Goal: Task Accomplishment & Management: Manage account settings

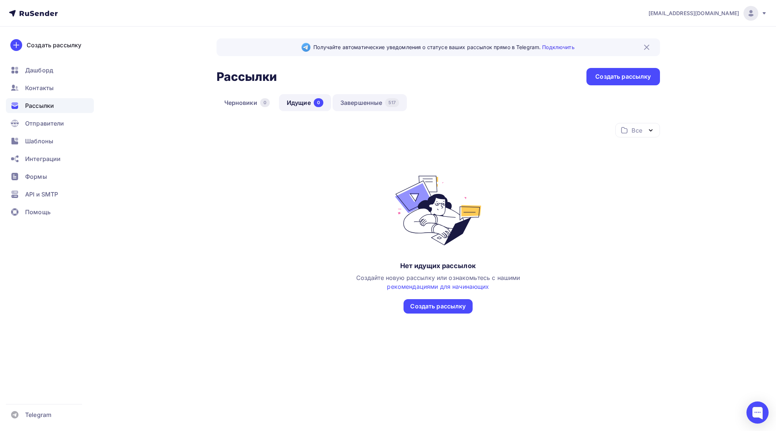
click at [379, 103] on link "Завершенные 517" at bounding box center [370, 102] width 74 height 17
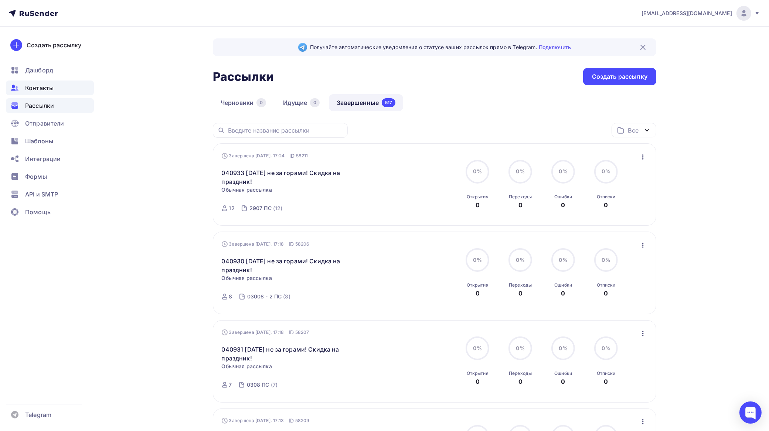
click at [37, 84] on span "Контакты" at bounding box center [39, 88] width 28 height 9
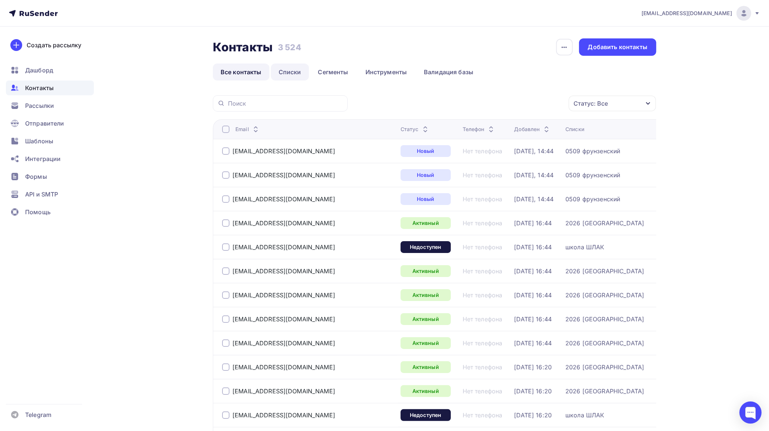
click at [298, 73] on link "Списки" at bounding box center [290, 72] width 38 height 17
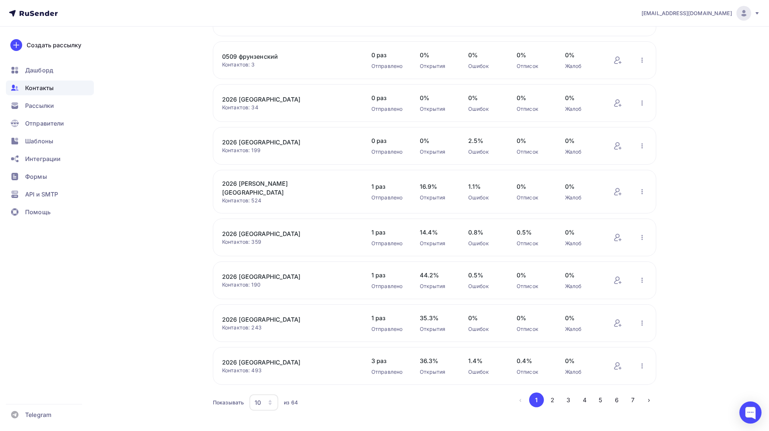
scroll to position [143, 0]
click at [555, 392] on button "2" at bounding box center [552, 399] width 15 height 15
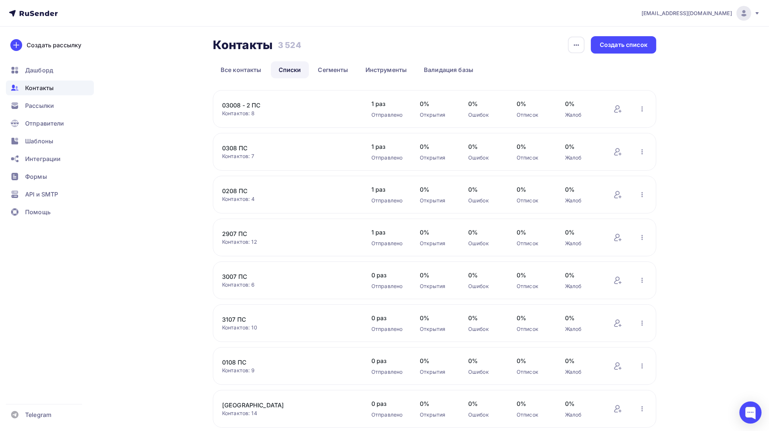
scroll to position [0, 0]
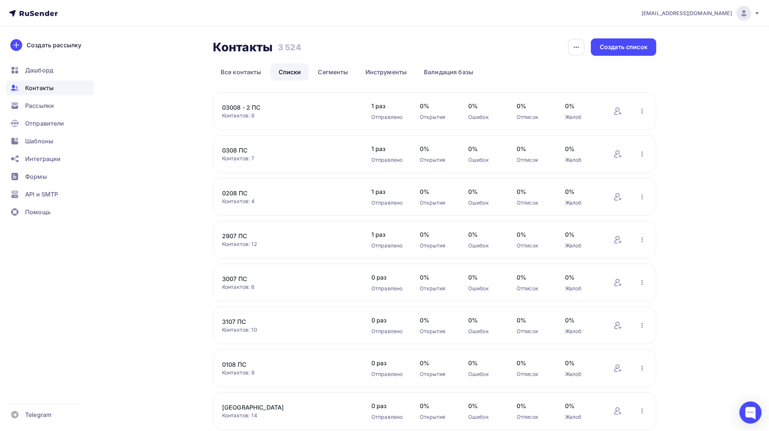
click at [261, 106] on link "03008 - 2 ПС" at bounding box center [285, 107] width 126 height 9
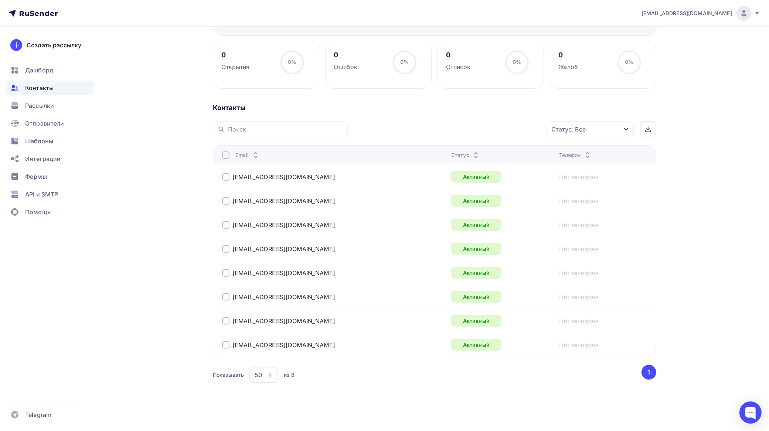
scroll to position [98, 0]
click at [226, 153] on div at bounding box center [225, 153] width 7 height 7
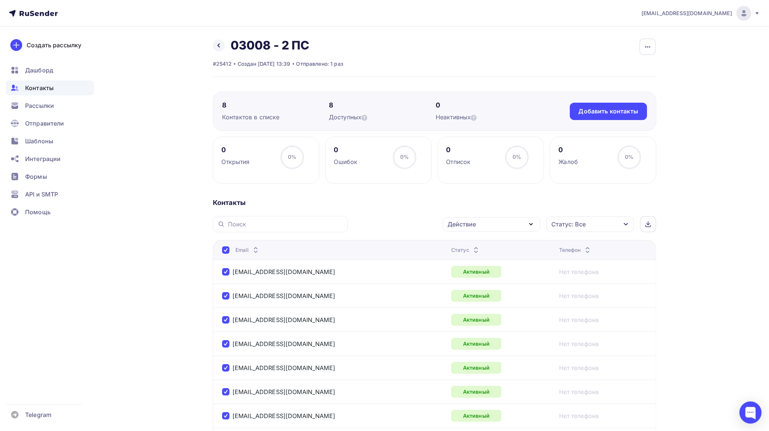
scroll to position [0, 0]
click at [649, 51] on div "button" at bounding box center [648, 47] width 17 height 17
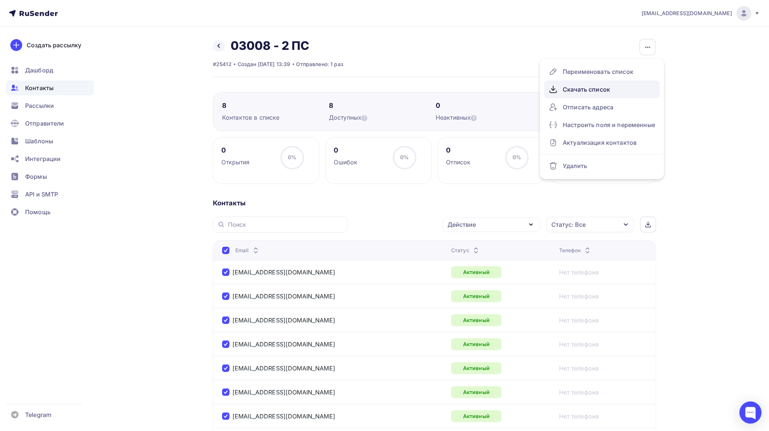
click at [582, 90] on div "Скачать список" at bounding box center [602, 90] width 106 height 12
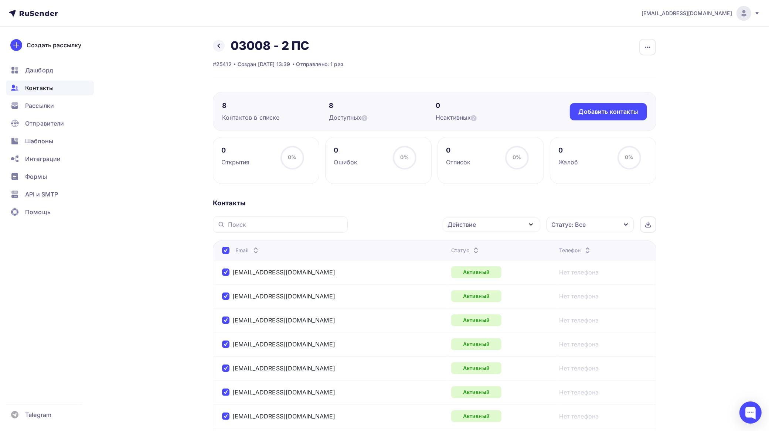
click at [486, 224] on div "Действие" at bounding box center [492, 225] width 98 height 14
click at [477, 245] on div "Добавить в списки" at bounding box center [480, 246] width 57 height 9
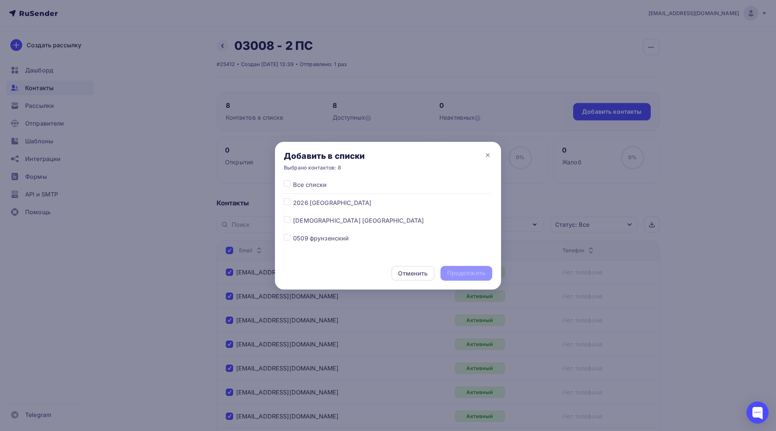
click at [293, 199] on label at bounding box center [293, 199] width 0 height 0
click at [290, 204] on input "checkbox" at bounding box center [287, 202] width 7 height 7
checkbox input "true"
click at [474, 271] on div "Продолжить" at bounding box center [466, 273] width 38 height 9
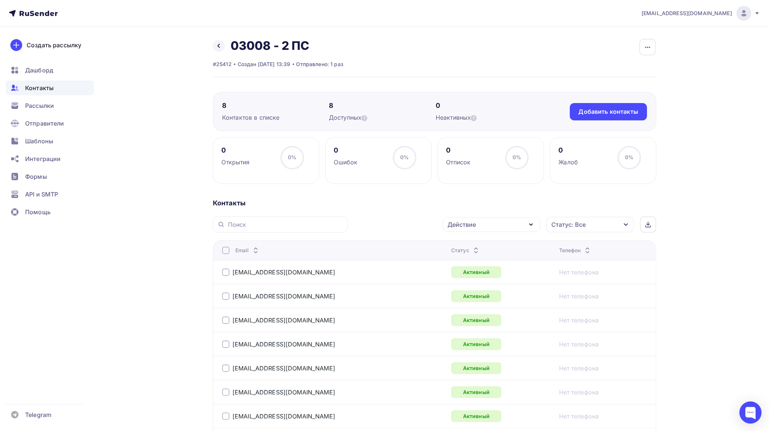
click at [228, 251] on div at bounding box center [225, 250] width 7 height 7
click at [228, 252] on div at bounding box center [225, 250] width 7 height 7
click at [472, 223] on div "Действие" at bounding box center [462, 224] width 28 height 9
click at [474, 246] on div "Добавить в списки" at bounding box center [480, 246] width 57 height 9
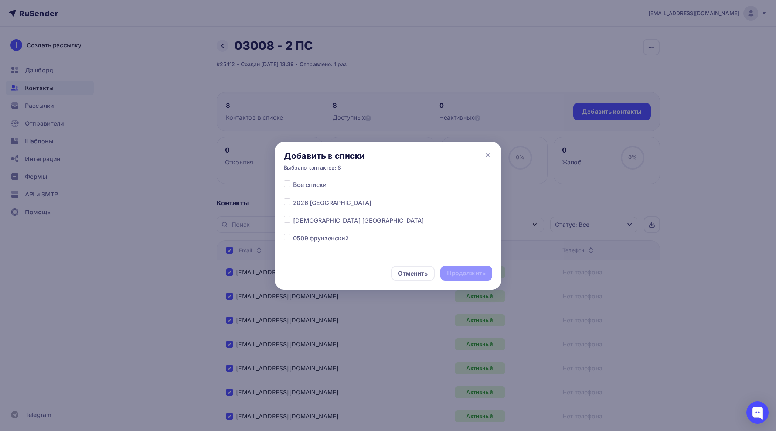
click at [293, 199] on label at bounding box center [293, 199] width 0 height 0
click at [290, 202] on input "checkbox" at bounding box center [287, 202] width 7 height 7
checkbox input "true"
click at [466, 271] on div "Продолжить" at bounding box center [466, 273] width 38 height 9
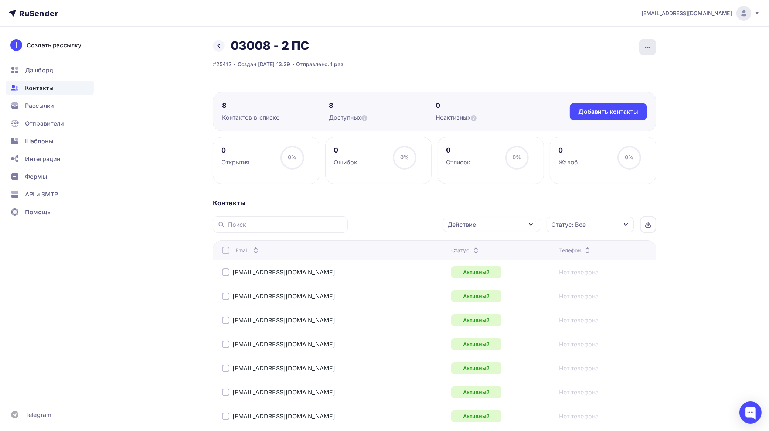
click at [650, 48] on icon "button" at bounding box center [648, 47] width 9 height 9
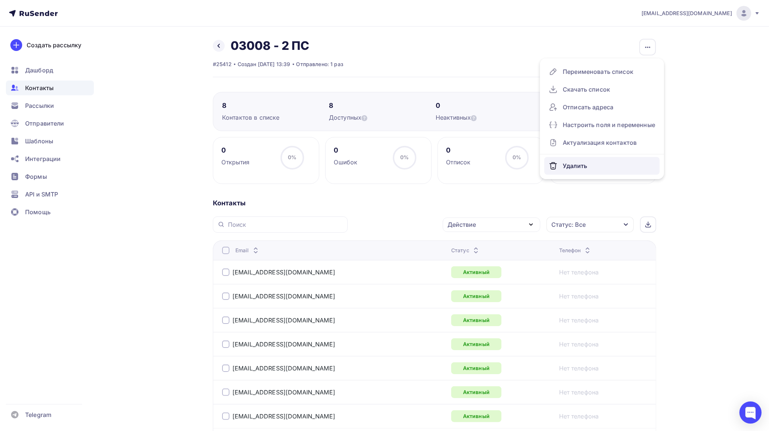
click at [571, 168] on div "Удалить" at bounding box center [602, 166] width 106 height 12
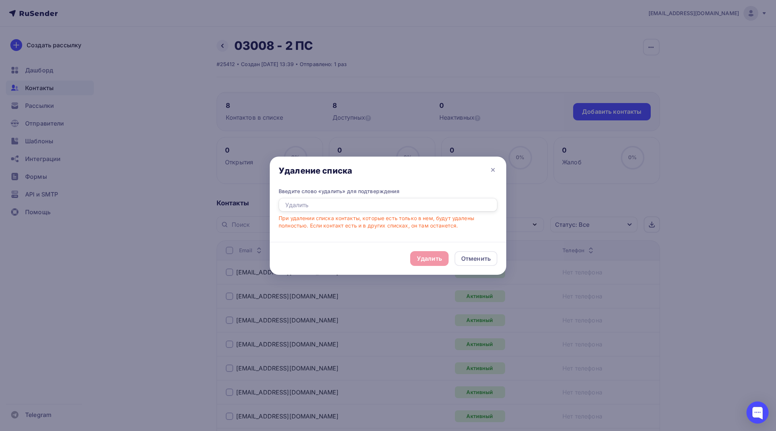
click at [389, 206] on input "text" at bounding box center [388, 205] width 219 height 14
type input "удалить"
click at [431, 259] on div "Удалить" at bounding box center [429, 258] width 25 height 9
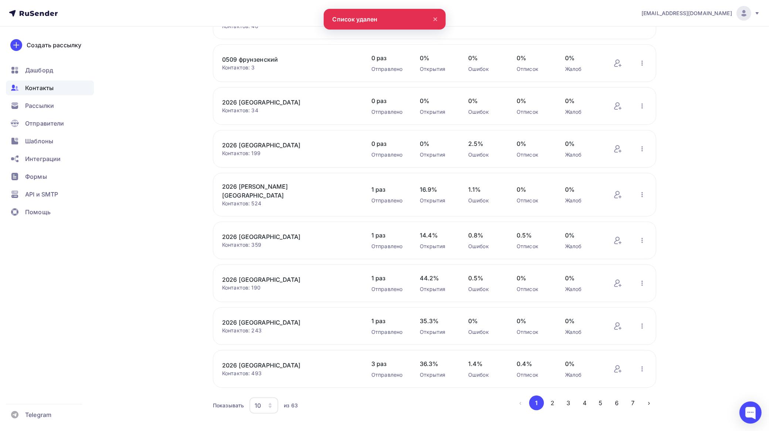
scroll to position [143, 0]
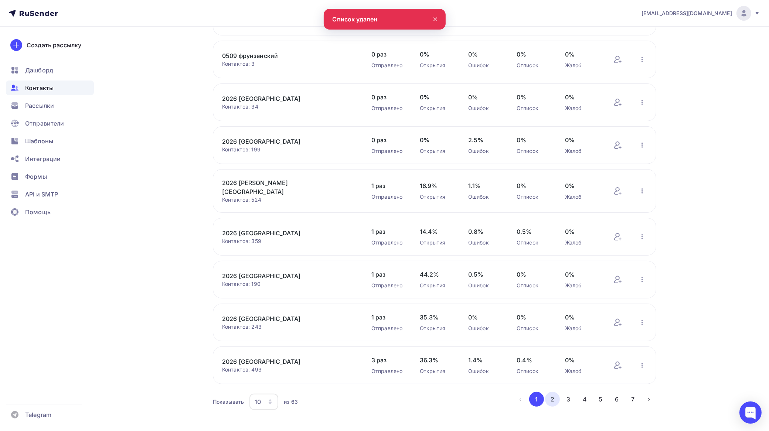
click at [554, 392] on button "2" at bounding box center [552, 399] width 15 height 15
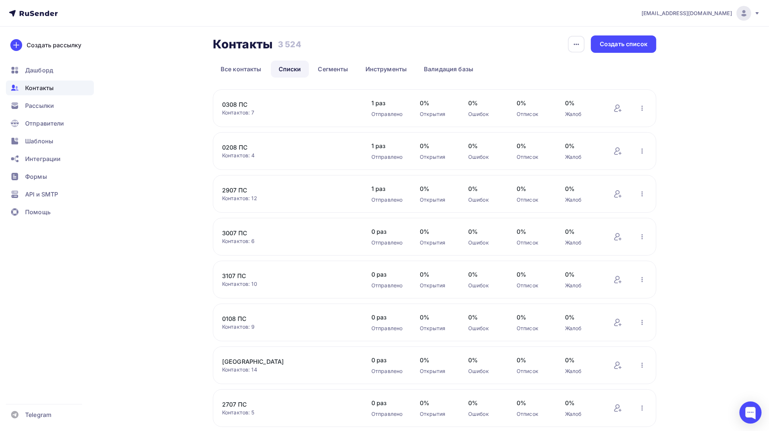
scroll to position [0, 0]
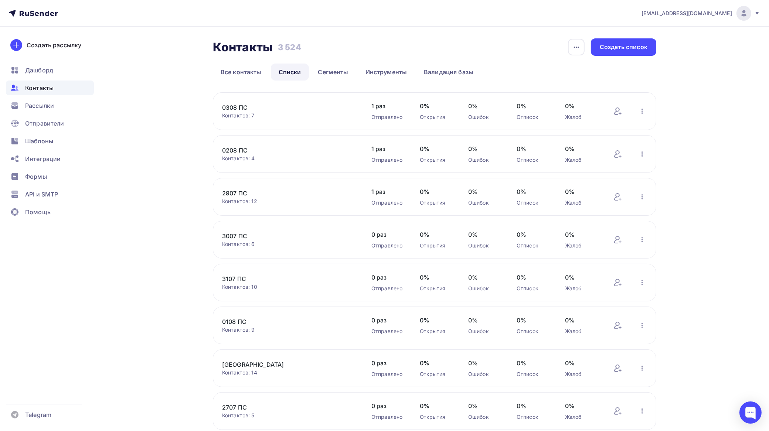
click at [237, 106] on link "0308 ПС" at bounding box center [285, 107] width 126 height 9
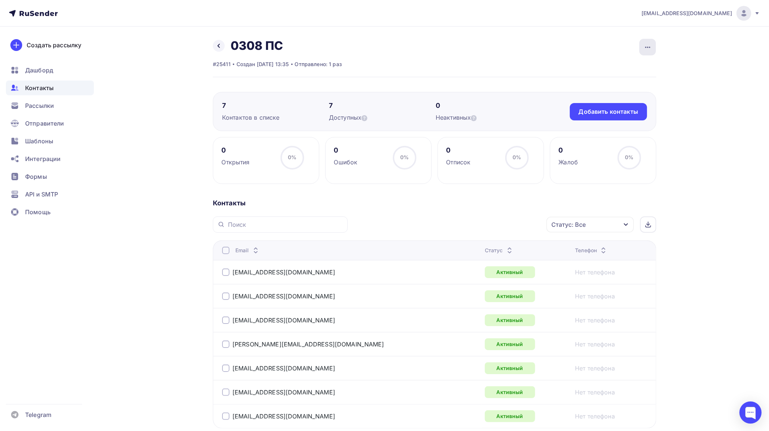
click at [648, 43] on icon "button" at bounding box center [648, 47] width 9 height 9
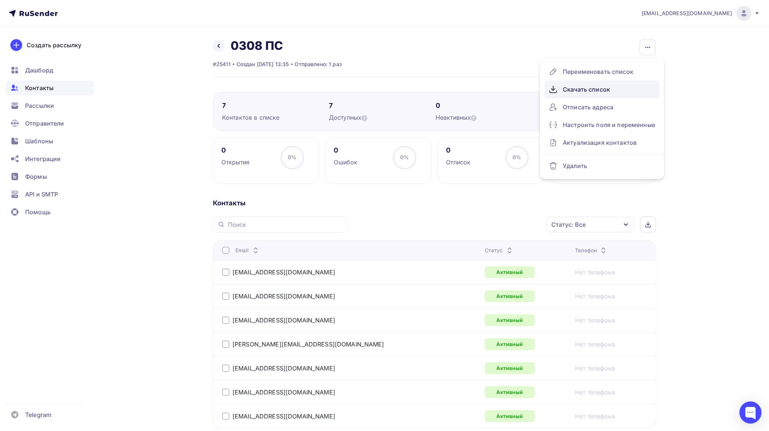
click at [590, 87] on div "Скачать список" at bounding box center [602, 90] width 106 height 12
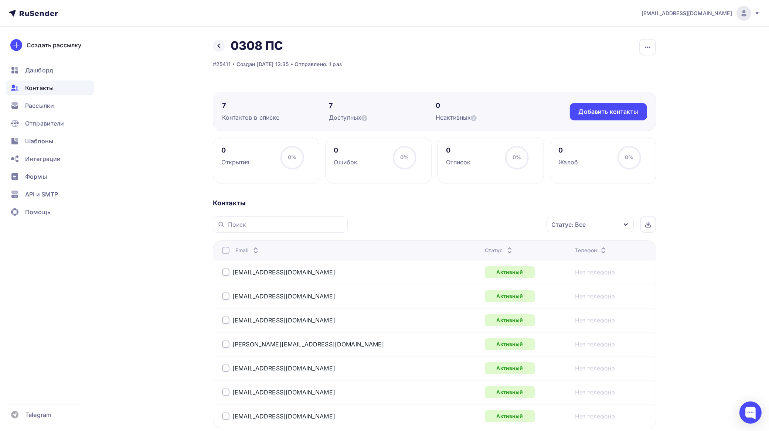
click at [228, 251] on div at bounding box center [225, 250] width 7 height 7
click at [478, 226] on div "Действие" at bounding box center [492, 225] width 98 height 14
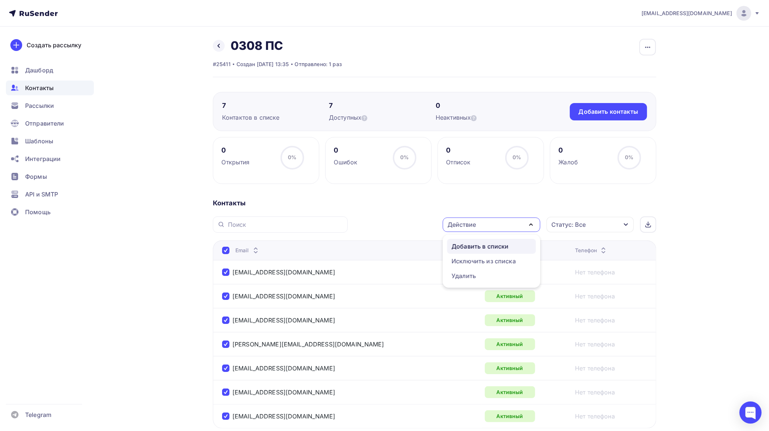
click at [470, 246] on div "Добавить в списки" at bounding box center [480, 246] width 57 height 9
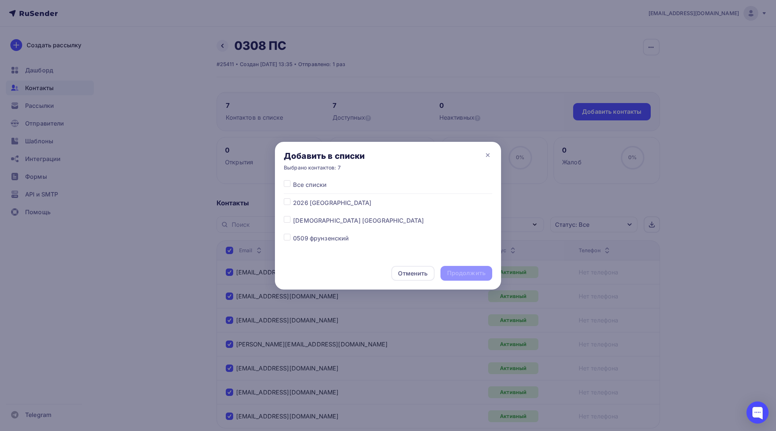
click at [291, 203] on div at bounding box center [288, 203] width 9 height 9
click at [293, 199] on label at bounding box center [293, 199] width 0 height 0
click at [289, 203] on input "checkbox" at bounding box center [287, 202] width 7 height 7
checkbox input "true"
click at [475, 275] on div "Продолжить" at bounding box center [466, 273] width 38 height 9
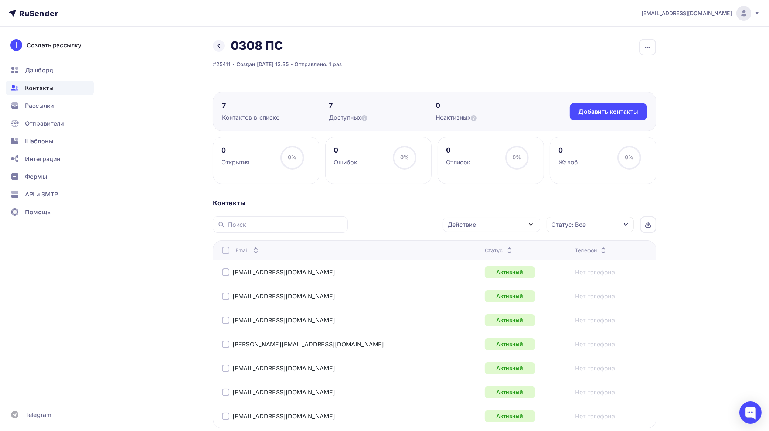
click at [227, 251] on div at bounding box center [225, 250] width 7 height 7
click at [228, 251] on div at bounding box center [225, 250] width 7 height 7
click at [464, 226] on div "Действие" at bounding box center [462, 224] width 28 height 9
click at [468, 245] on div "Добавить в списки" at bounding box center [480, 246] width 57 height 9
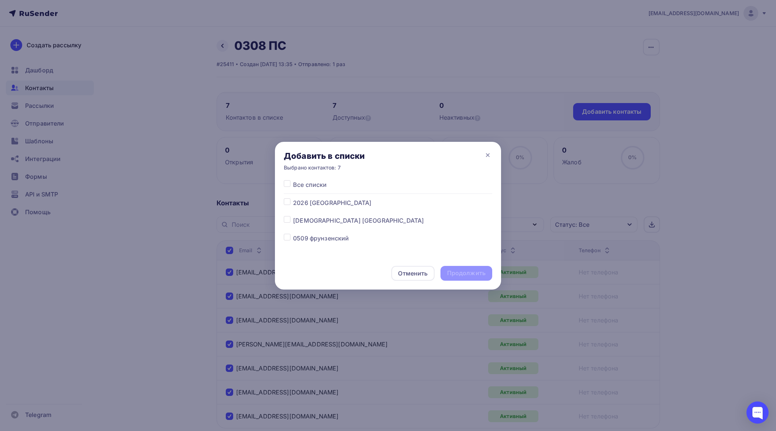
click at [293, 199] on label at bounding box center [293, 199] width 0 height 0
click at [287, 203] on input "checkbox" at bounding box center [287, 202] width 7 height 7
checkbox input "true"
click at [470, 271] on div "Продолжить" at bounding box center [466, 273] width 38 height 9
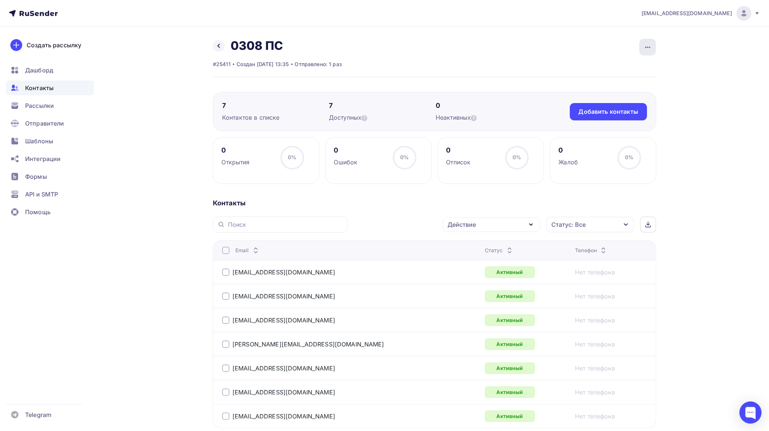
click at [651, 46] on icon "button" at bounding box center [648, 47] width 9 height 9
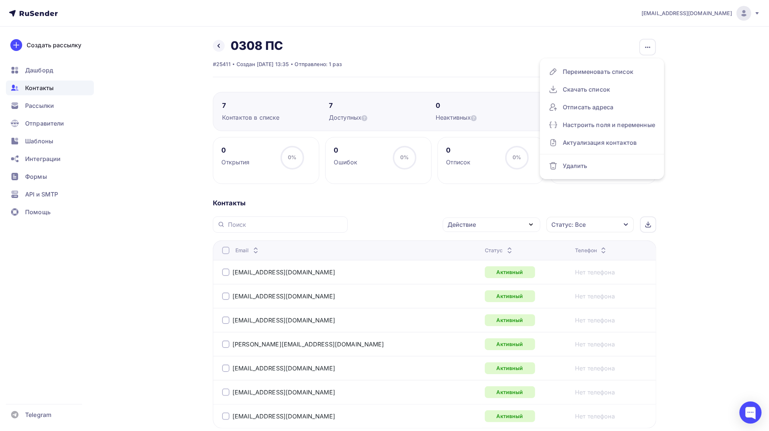
click at [228, 250] on div at bounding box center [225, 250] width 7 height 7
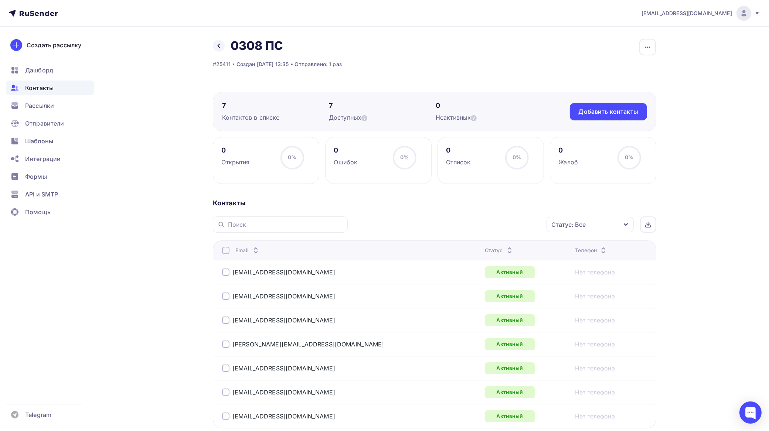
click at [229, 252] on div at bounding box center [225, 250] width 7 height 7
click at [481, 226] on div "Действие" at bounding box center [492, 225] width 98 height 14
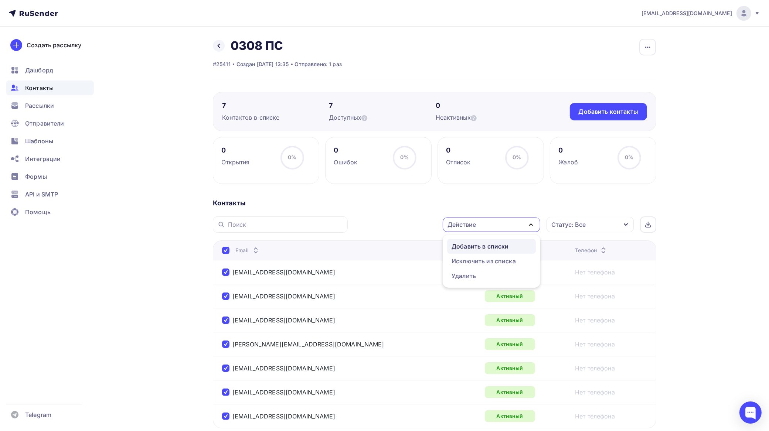
click at [476, 245] on div "Добавить в списки" at bounding box center [480, 246] width 57 height 9
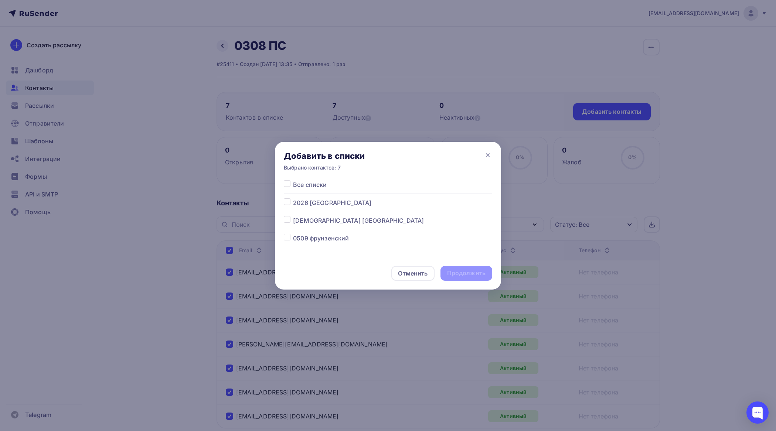
click at [293, 199] on label at bounding box center [293, 199] width 0 height 0
click at [289, 202] on input "checkbox" at bounding box center [287, 202] width 7 height 7
checkbox input "true"
click at [468, 268] on div "Продолжить" at bounding box center [467, 273] width 52 height 15
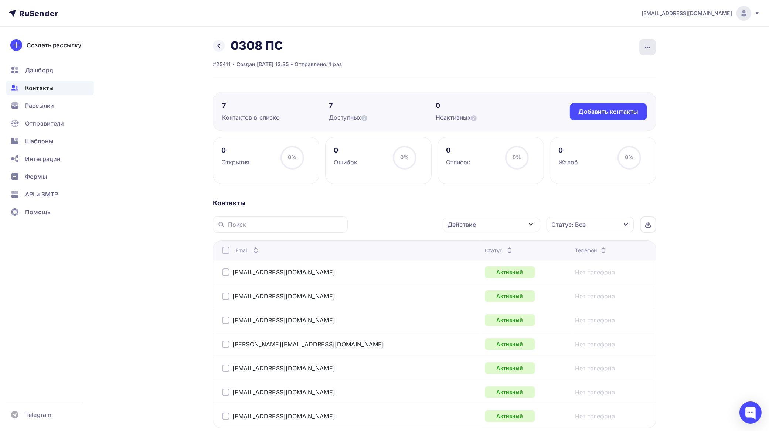
click at [644, 47] on icon "button" at bounding box center [648, 47] width 9 height 9
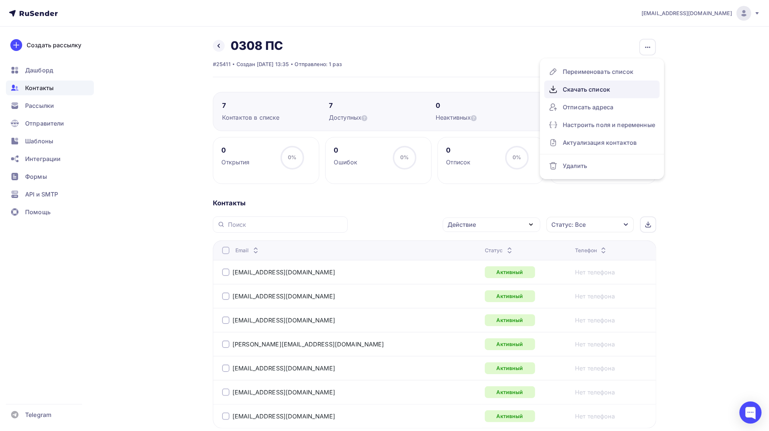
click at [585, 88] on div "Скачать список" at bounding box center [602, 90] width 106 height 12
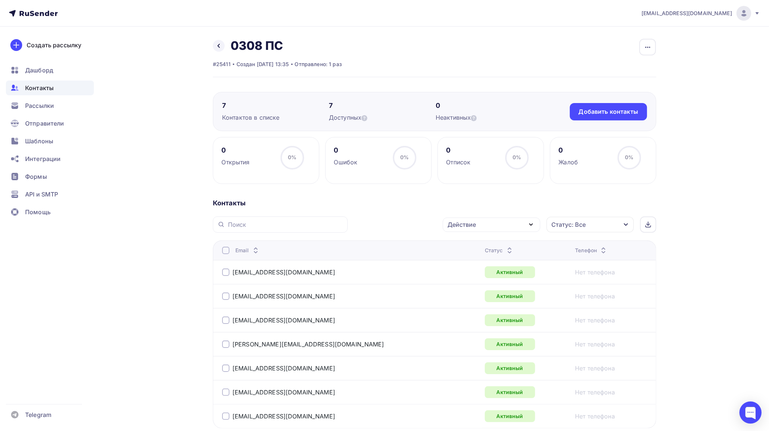
click at [230, 254] on div "Email" at bounding box center [314, 250] width 185 height 7
click at [228, 250] on div at bounding box center [225, 250] width 7 height 7
click at [229, 251] on div at bounding box center [225, 250] width 7 height 7
click at [479, 223] on div "Действие" at bounding box center [492, 225] width 98 height 14
click at [644, 47] on icon "button" at bounding box center [648, 47] width 9 height 9
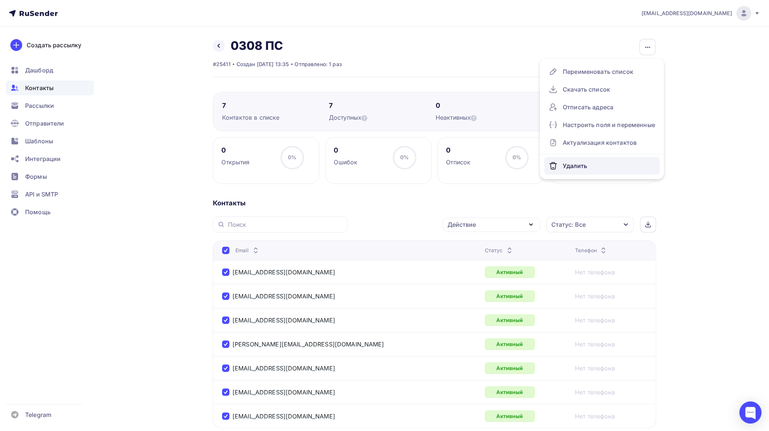
click at [577, 162] on div "Удалить" at bounding box center [602, 166] width 106 height 12
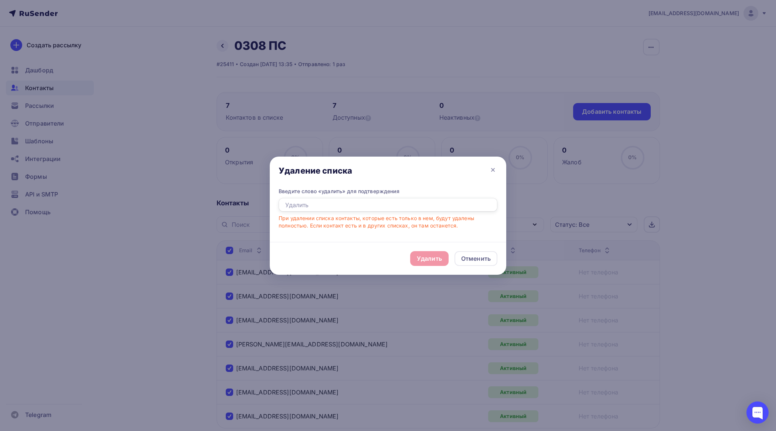
click at [368, 204] on input "text" at bounding box center [388, 205] width 219 height 14
type input "удалить"
click at [443, 259] on div "Удалить" at bounding box center [429, 258] width 38 height 15
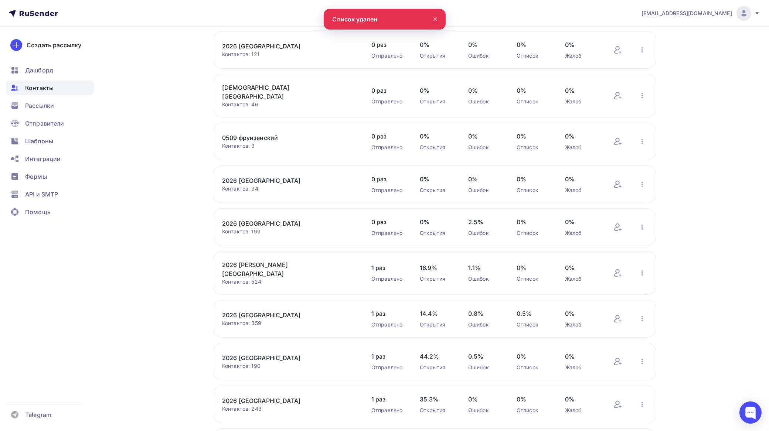
scroll to position [143, 0]
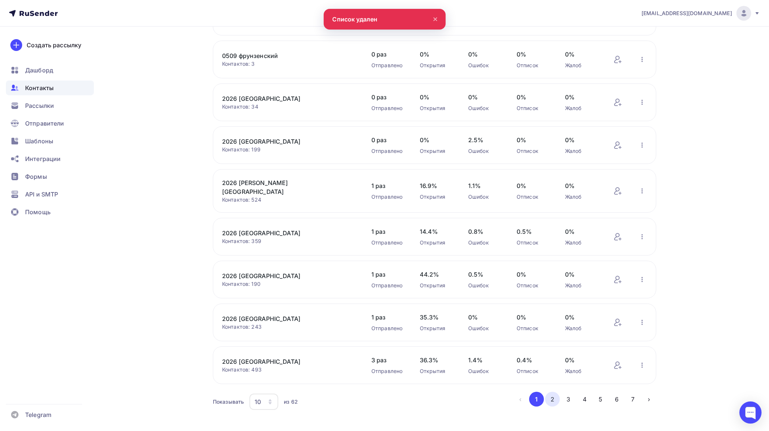
click at [551, 392] on button "2" at bounding box center [552, 399] width 15 height 15
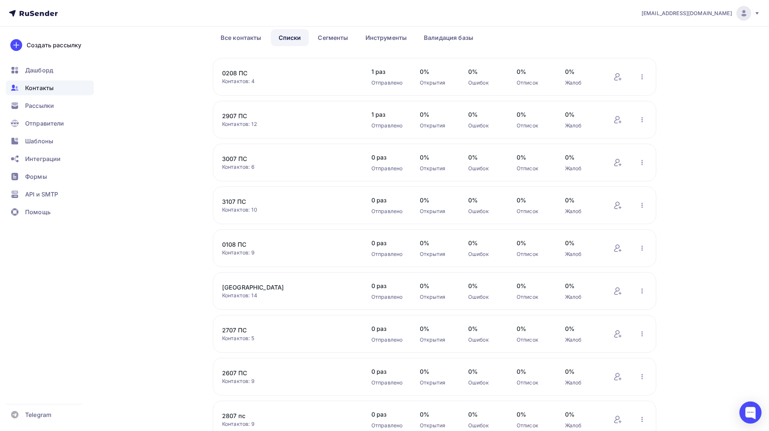
scroll to position [0, 0]
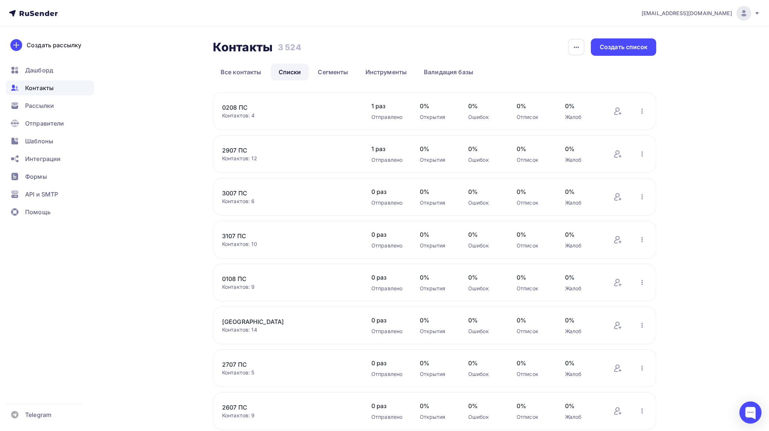
click at [239, 106] on link "0208 ПС" at bounding box center [285, 107] width 126 height 9
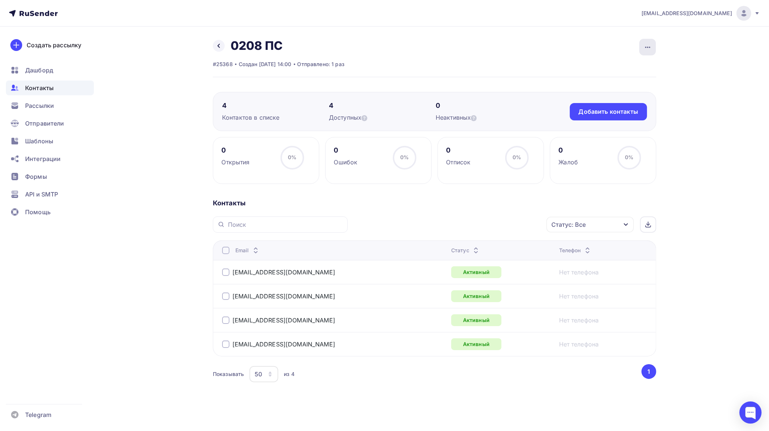
click at [653, 45] on div "button" at bounding box center [648, 47] width 17 height 17
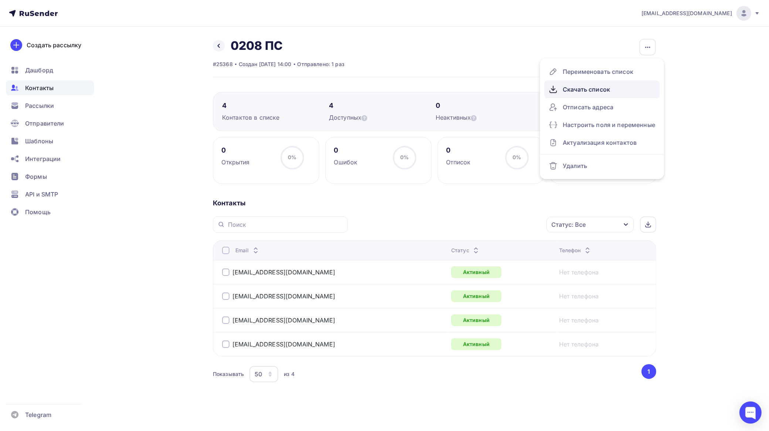
click at [598, 87] on div "Скачать список" at bounding box center [602, 90] width 106 height 12
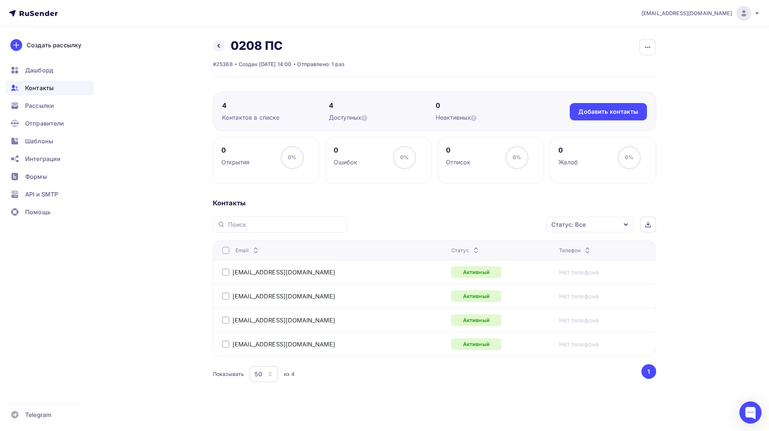
click at [226, 253] on div at bounding box center [225, 250] width 7 height 7
click at [474, 222] on div "Действие" at bounding box center [462, 224] width 28 height 9
click at [474, 249] on div "Добавить в списки" at bounding box center [480, 246] width 57 height 9
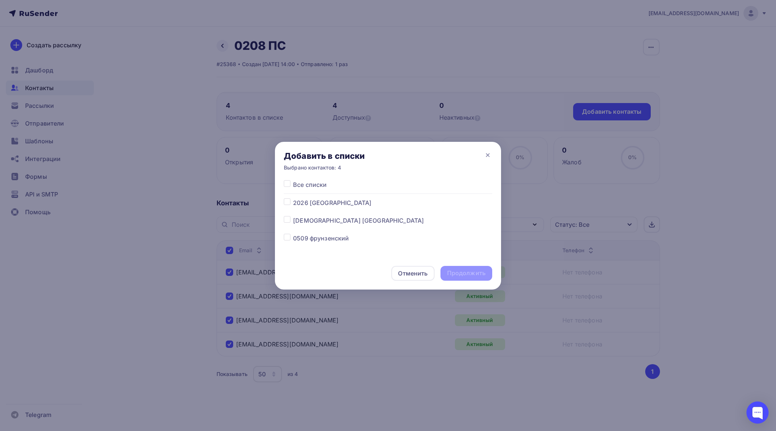
click at [293, 199] on label at bounding box center [293, 199] width 0 height 0
click at [287, 201] on input "checkbox" at bounding box center [287, 202] width 7 height 7
checkbox input "true"
click at [468, 271] on div "Продолжить" at bounding box center [466, 273] width 38 height 9
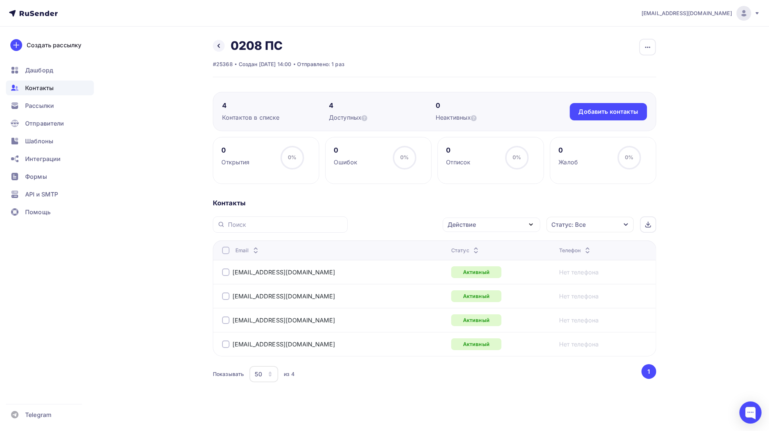
click at [227, 252] on div at bounding box center [225, 250] width 7 height 7
click at [483, 226] on div "Действие" at bounding box center [492, 225] width 98 height 14
click at [470, 245] on div "Добавить в списки" at bounding box center [480, 246] width 57 height 9
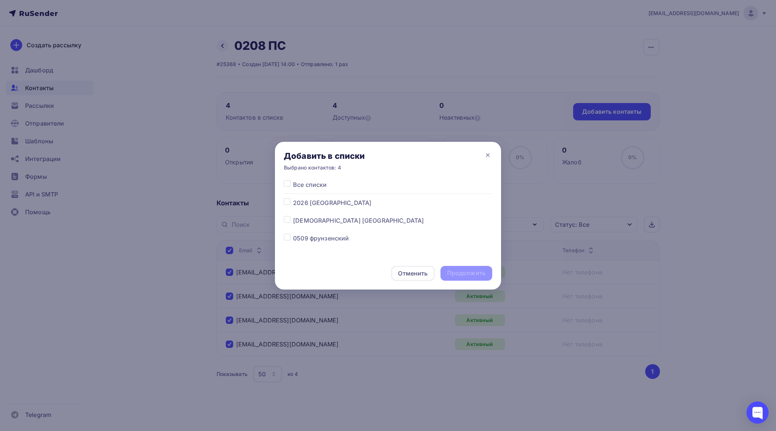
click at [293, 199] on label at bounding box center [293, 199] width 0 height 0
click at [288, 201] on input "checkbox" at bounding box center [287, 202] width 7 height 7
checkbox input "true"
click at [480, 272] on div "Продолжить" at bounding box center [466, 273] width 38 height 9
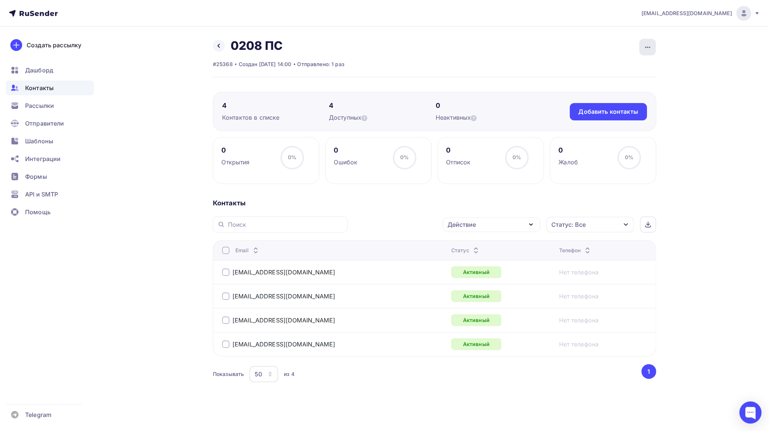
click at [646, 41] on div "button" at bounding box center [648, 47] width 17 height 17
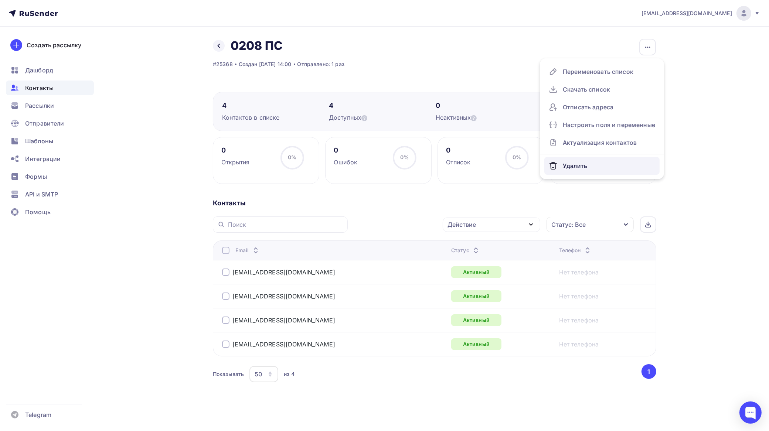
click at [583, 163] on div "Удалить" at bounding box center [602, 166] width 106 height 12
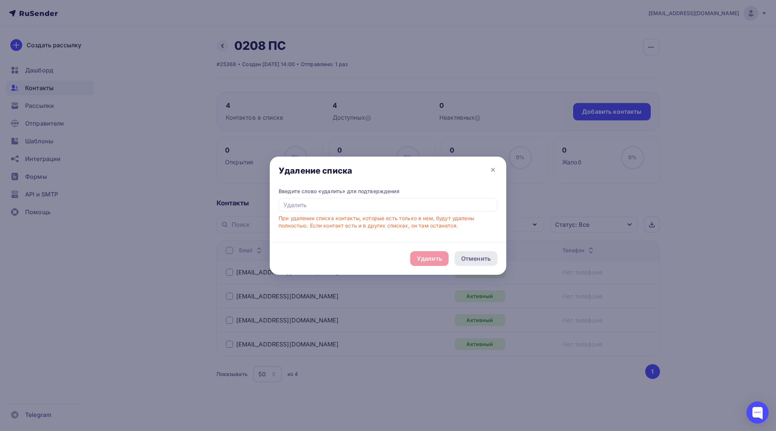
click at [472, 256] on div "Отменить" at bounding box center [476, 258] width 30 height 9
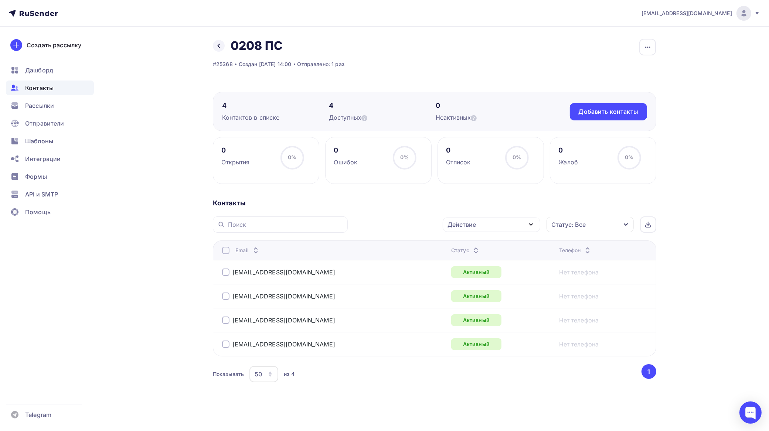
click at [230, 250] on div at bounding box center [225, 250] width 7 height 7
drag, startPoint x: 228, startPoint y: 252, endPoint x: 241, endPoint y: 252, distance: 13.3
click at [228, 252] on div at bounding box center [225, 250] width 7 height 7
click at [479, 220] on div "Действие" at bounding box center [492, 225] width 98 height 14
click at [476, 248] on div "Добавить в списки" at bounding box center [480, 246] width 57 height 9
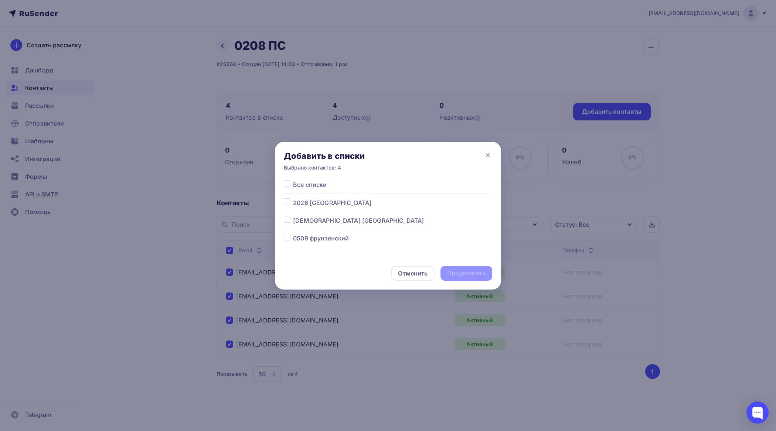
click at [293, 199] on label at bounding box center [293, 199] width 0 height 0
click at [289, 200] on input "checkbox" at bounding box center [287, 202] width 7 height 7
checkbox input "true"
click at [468, 271] on div "Продолжить" at bounding box center [466, 273] width 38 height 9
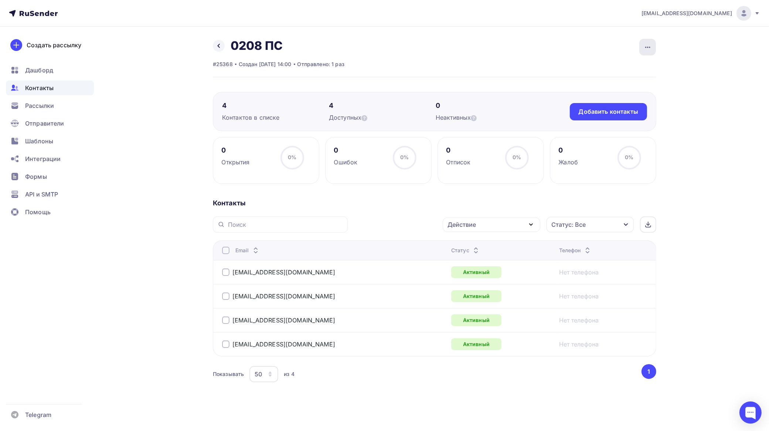
click at [648, 51] on icon "button" at bounding box center [648, 47] width 9 height 9
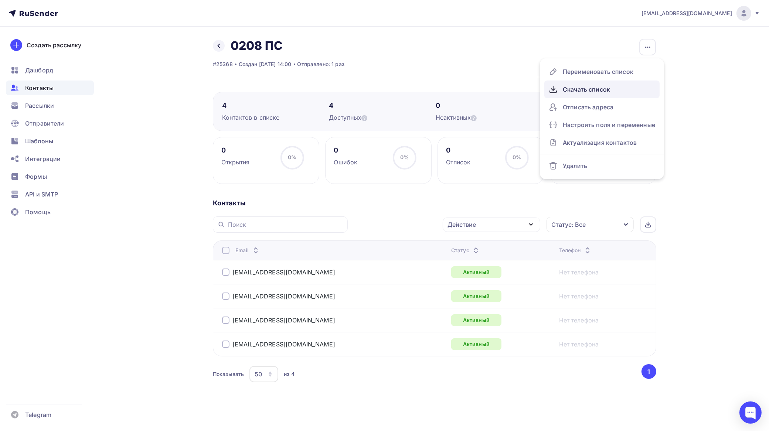
click at [601, 86] on div "Скачать список" at bounding box center [602, 90] width 106 height 12
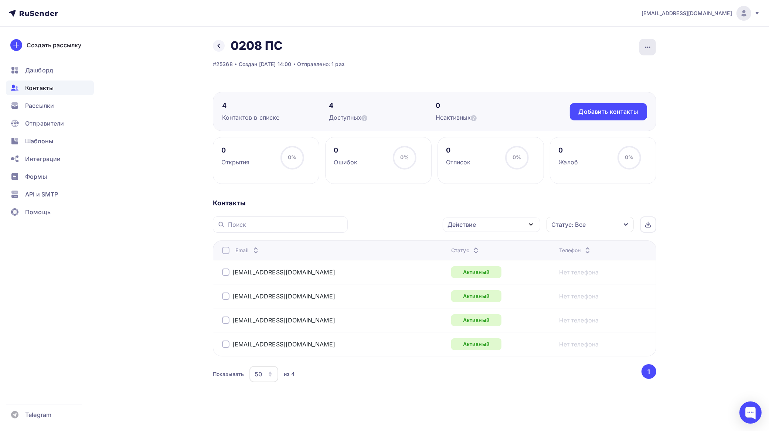
click at [648, 48] on icon "button" at bounding box center [648, 47] width 9 height 9
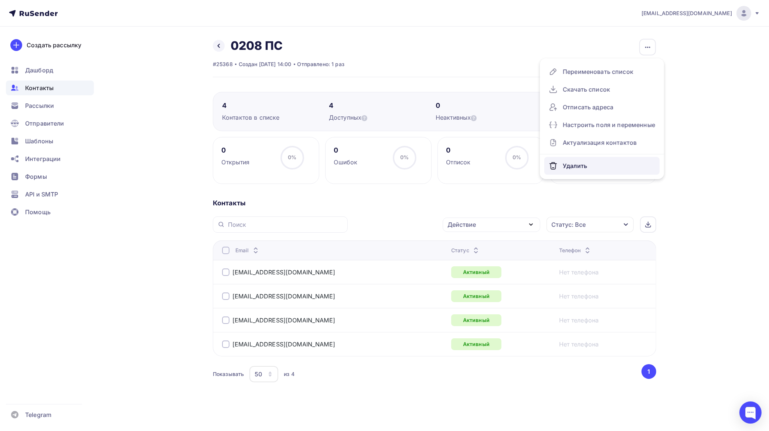
click at [582, 163] on div "Удалить" at bounding box center [602, 166] width 106 height 12
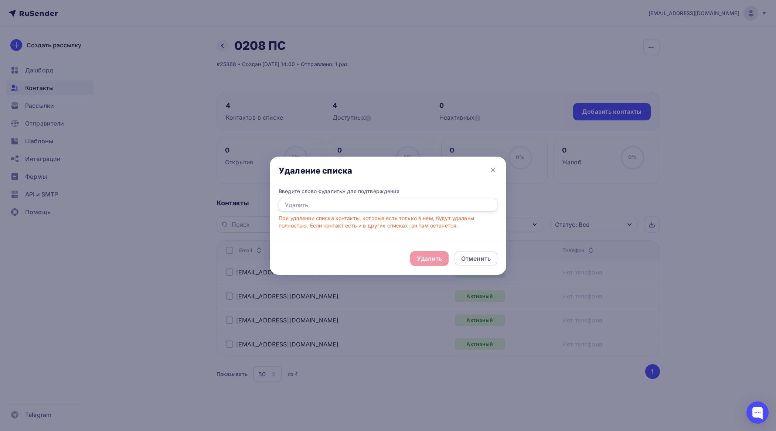
click at [411, 203] on input "text" at bounding box center [388, 205] width 219 height 14
type input "удалить"
click at [437, 261] on div "Удалить" at bounding box center [429, 258] width 25 height 9
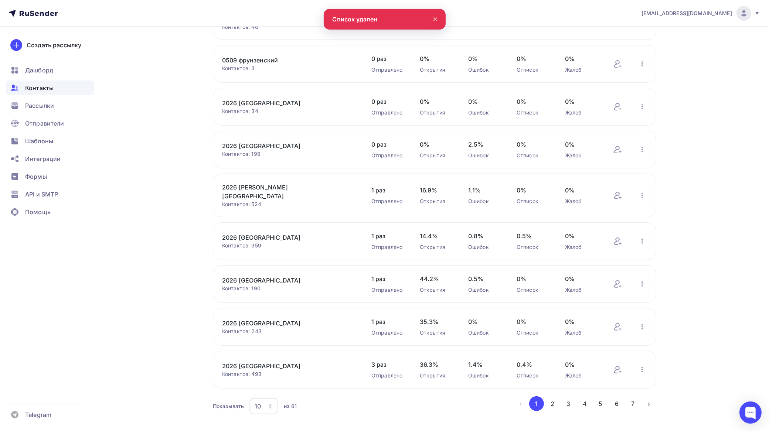
scroll to position [143, 0]
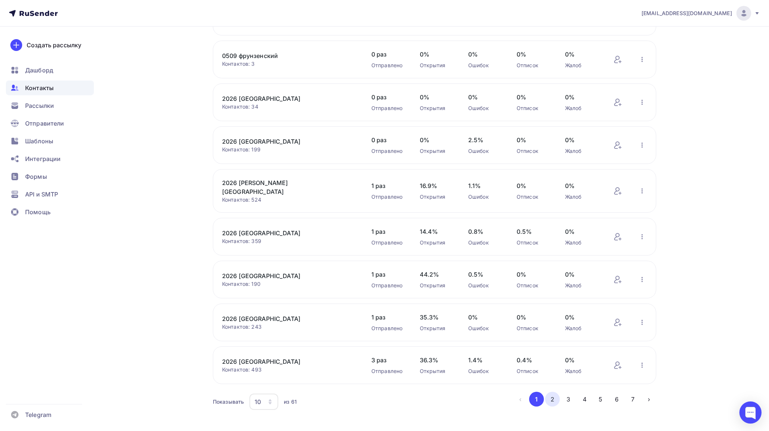
click at [555, 392] on button "2" at bounding box center [552, 399] width 15 height 15
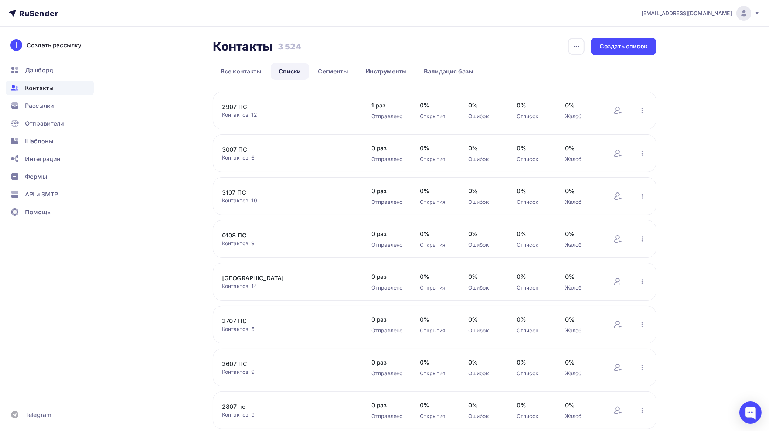
scroll to position [0, 0]
click at [239, 108] on link "2907 ПС" at bounding box center [285, 107] width 126 height 9
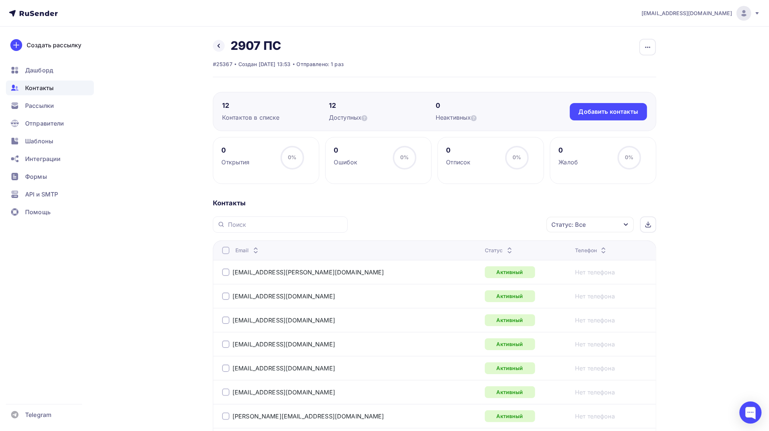
click at [226, 252] on div at bounding box center [225, 250] width 7 height 7
click at [483, 222] on div "Действие" at bounding box center [492, 225] width 98 height 14
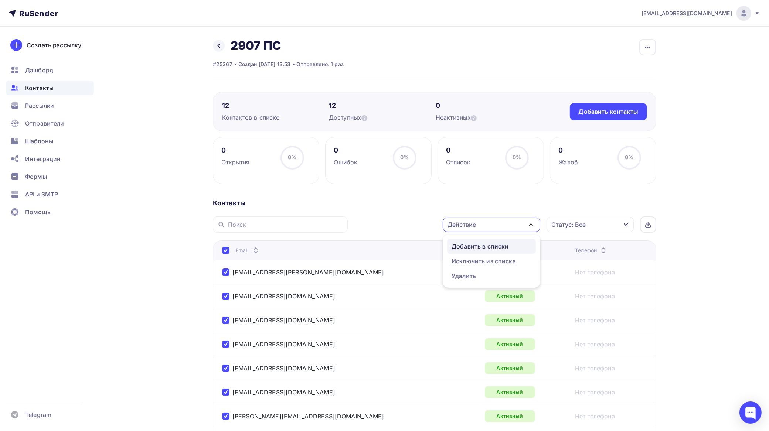
click at [472, 246] on div "Добавить в списки" at bounding box center [480, 246] width 57 height 9
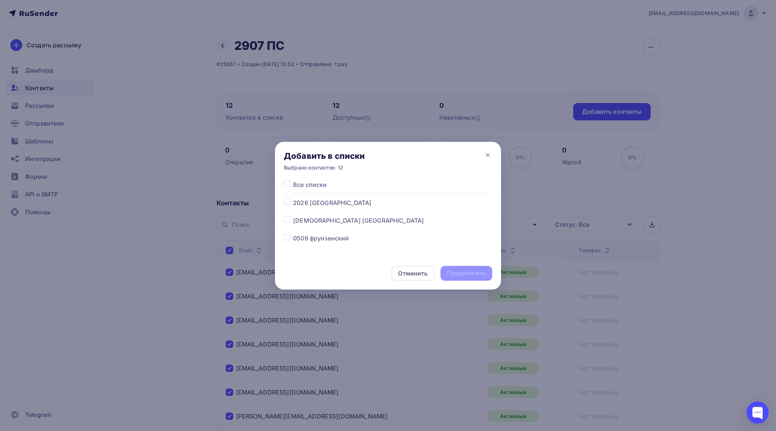
click at [291, 203] on div at bounding box center [288, 203] width 9 height 9
click at [293, 199] on label at bounding box center [293, 199] width 0 height 0
click at [285, 203] on input "checkbox" at bounding box center [287, 202] width 7 height 7
checkbox input "true"
click at [467, 272] on div "Продолжить" at bounding box center [466, 273] width 38 height 9
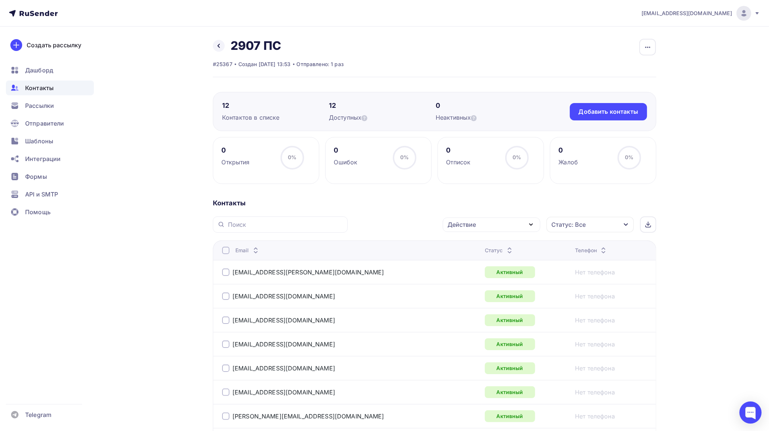
click at [224, 251] on div at bounding box center [225, 250] width 7 height 7
click at [227, 252] on div at bounding box center [225, 250] width 7 height 7
click at [473, 224] on div "Действие" at bounding box center [462, 224] width 28 height 9
click at [463, 248] on div "Добавить в списки" at bounding box center [480, 246] width 57 height 9
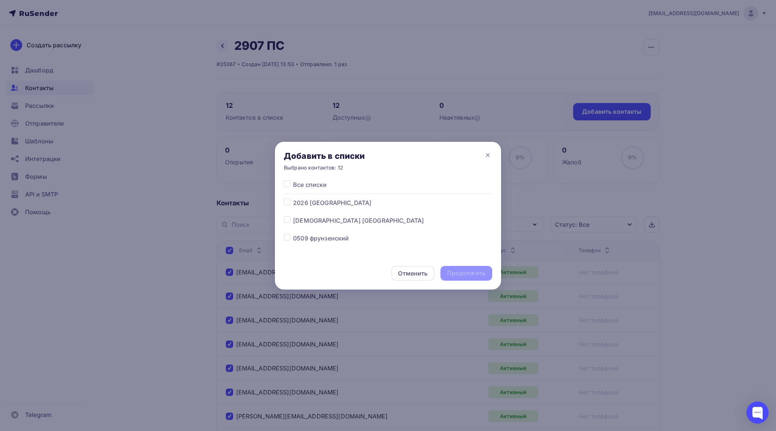
click at [293, 199] on label at bounding box center [293, 199] width 0 height 0
click at [287, 200] on input "checkbox" at bounding box center [287, 202] width 7 height 7
checkbox input "true"
click at [466, 269] on div "Продолжить" at bounding box center [467, 273] width 52 height 15
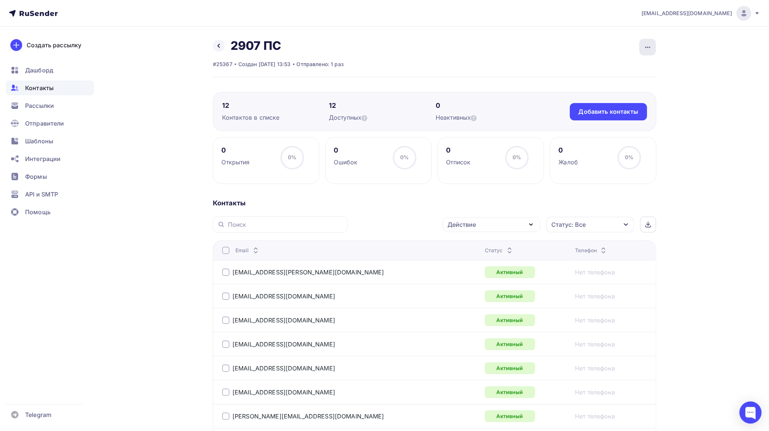
click at [650, 46] on icon "button" at bounding box center [648, 47] width 9 height 9
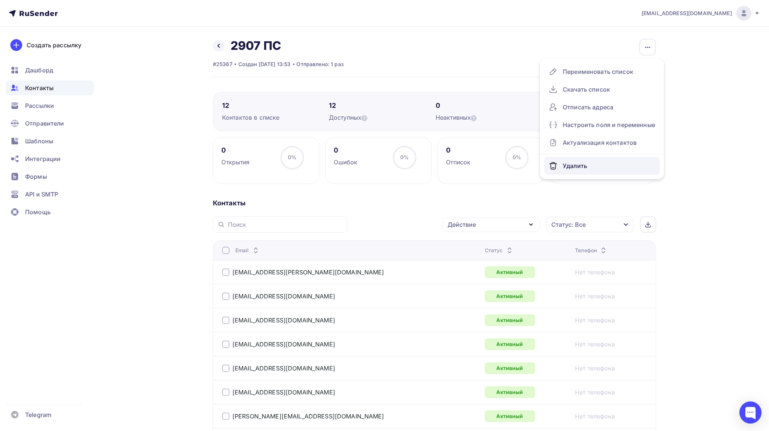
click at [588, 162] on div "Удалить" at bounding box center [602, 166] width 106 height 12
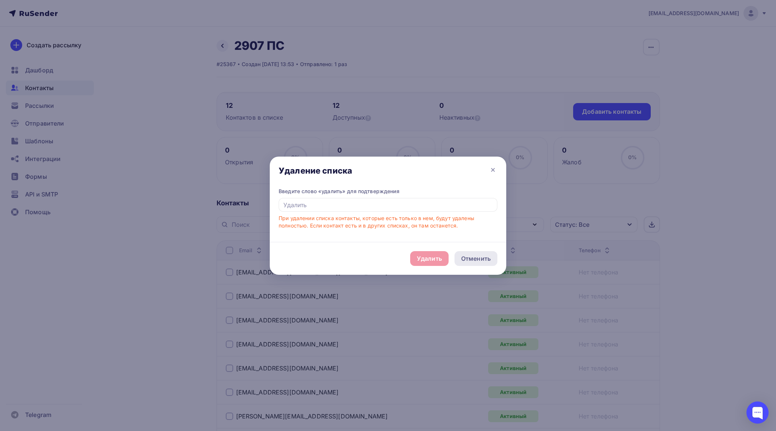
click at [481, 260] on div "Отменить" at bounding box center [476, 258] width 30 height 9
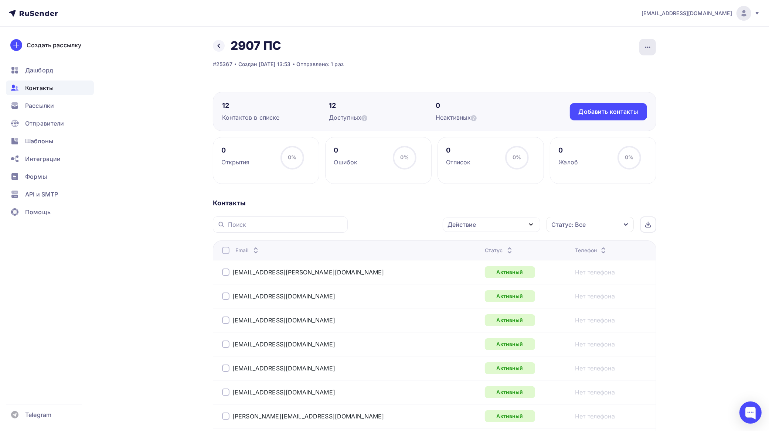
click at [648, 47] on icon "button" at bounding box center [647, 47] width 5 height 1
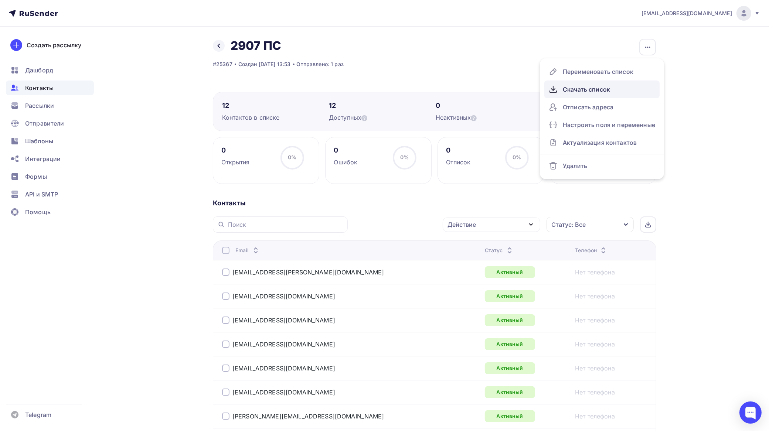
click at [603, 86] on div "Скачать список" at bounding box center [602, 90] width 106 height 12
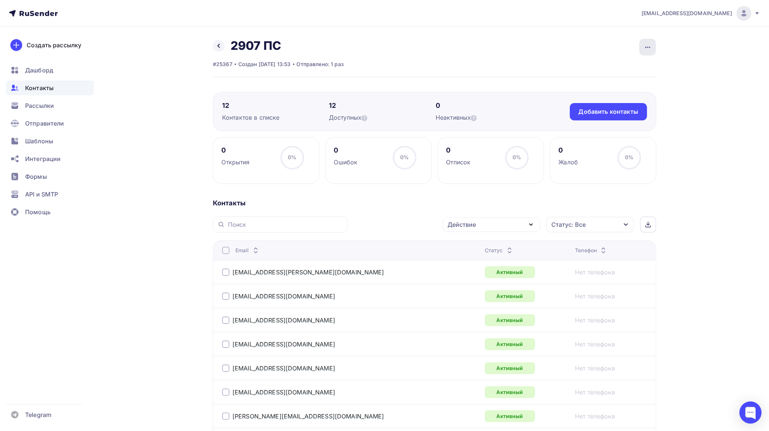
click at [647, 43] on icon "button" at bounding box center [648, 47] width 9 height 9
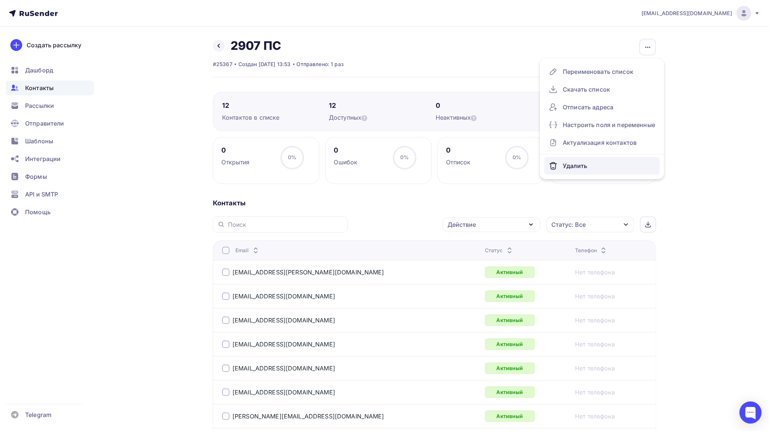
click at [582, 163] on div "Удалить" at bounding box center [602, 166] width 106 height 12
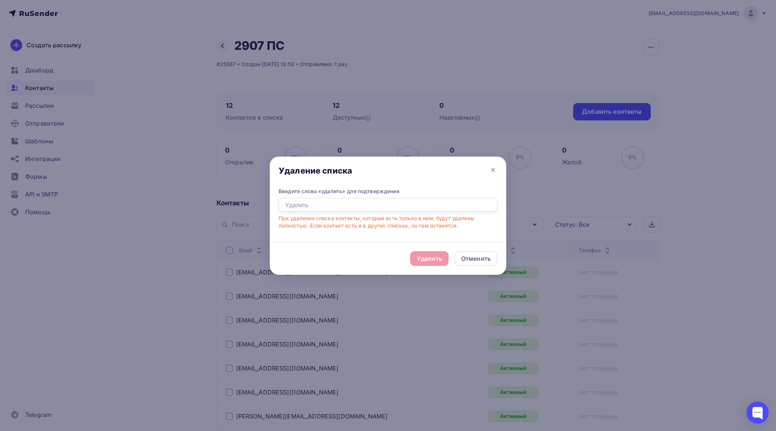
click at [415, 206] on input "text" at bounding box center [388, 205] width 219 height 14
type input "удалить"
click at [471, 257] on div "Отменить" at bounding box center [476, 258] width 30 height 9
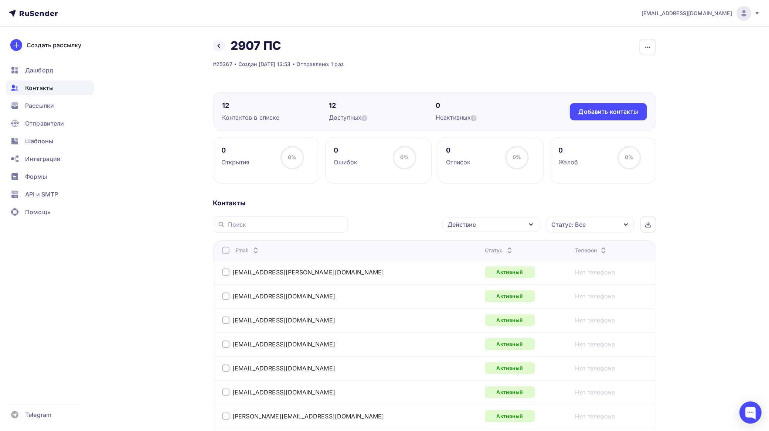
click at [232, 248] on div "Email" at bounding box center [314, 250] width 185 height 7
drag, startPoint x: 229, startPoint y: 254, endPoint x: 235, endPoint y: 252, distance: 6.4
click at [228, 254] on div at bounding box center [225, 250] width 7 height 7
click at [230, 252] on div at bounding box center [225, 250] width 7 height 7
click at [484, 224] on div "Действие" at bounding box center [492, 225] width 98 height 14
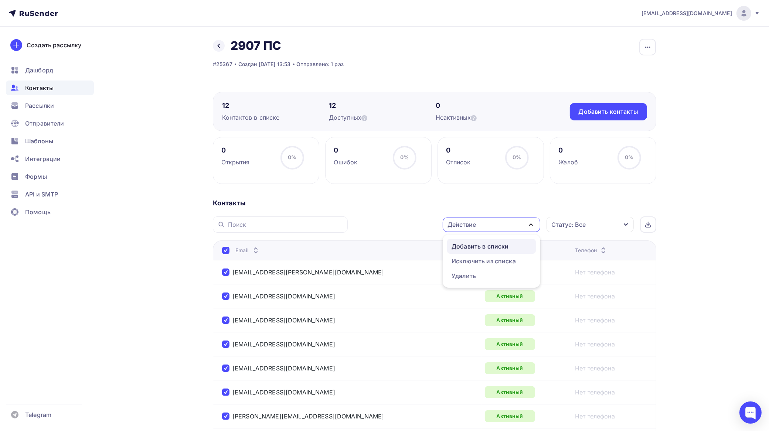
click at [471, 246] on div "Добавить в списки" at bounding box center [480, 246] width 57 height 9
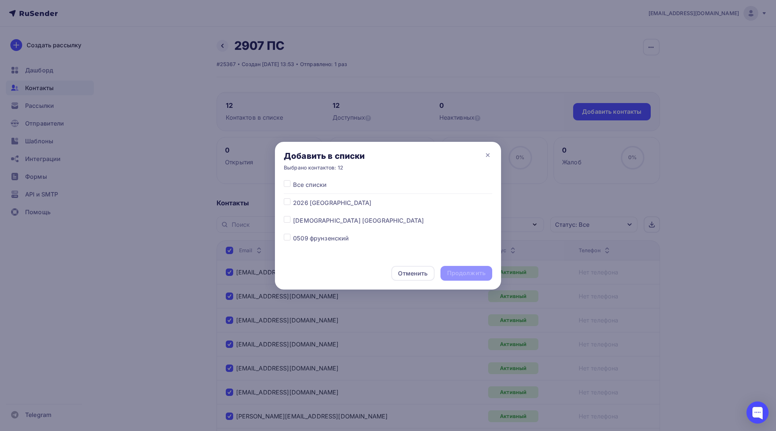
click at [293, 199] on label at bounding box center [293, 199] width 0 height 0
click at [290, 201] on input "checkbox" at bounding box center [287, 202] width 7 height 7
checkbox input "true"
click at [459, 268] on div "Продолжить" at bounding box center [467, 273] width 52 height 15
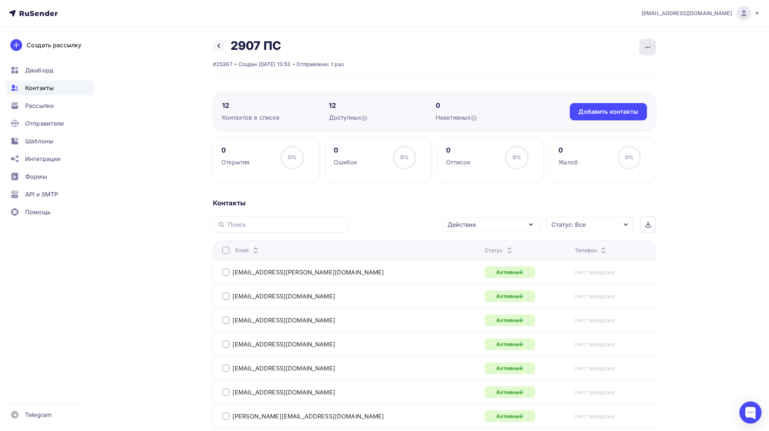
click at [649, 46] on icon "button" at bounding box center [648, 47] width 9 height 9
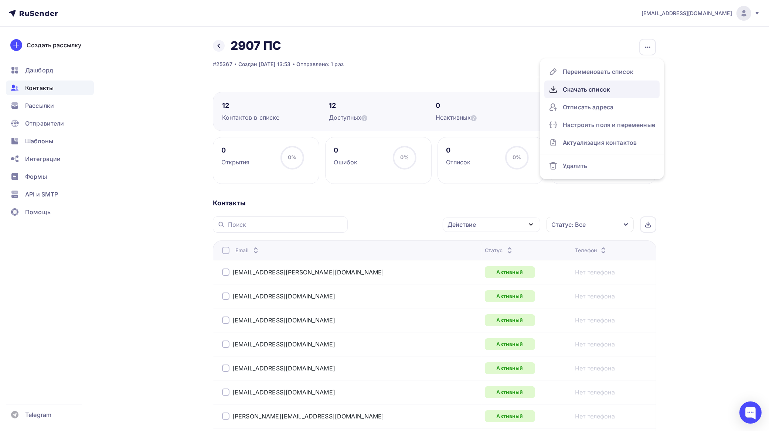
click at [598, 89] on div "Скачать список" at bounding box center [602, 90] width 106 height 12
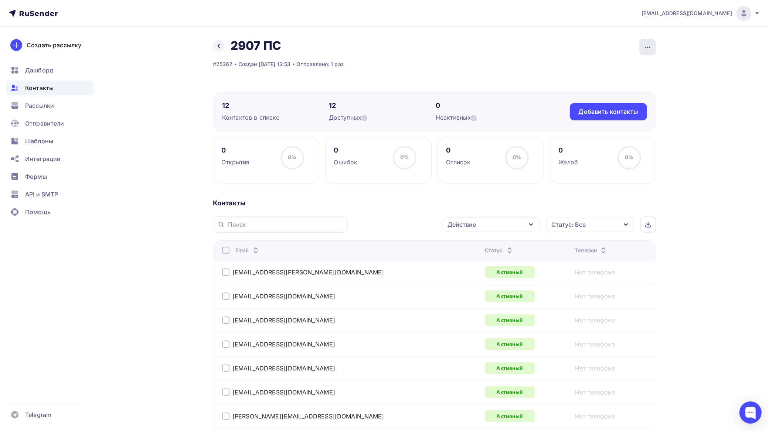
click at [644, 50] on icon "button" at bounding box center [648, 47] width 9 height 9
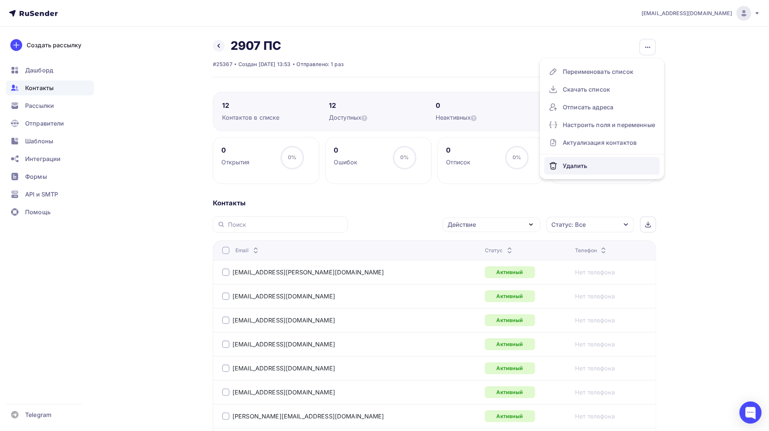
click at [580, 163] on div "Удалить" at bounding box center [602, 166] width 106 height 12
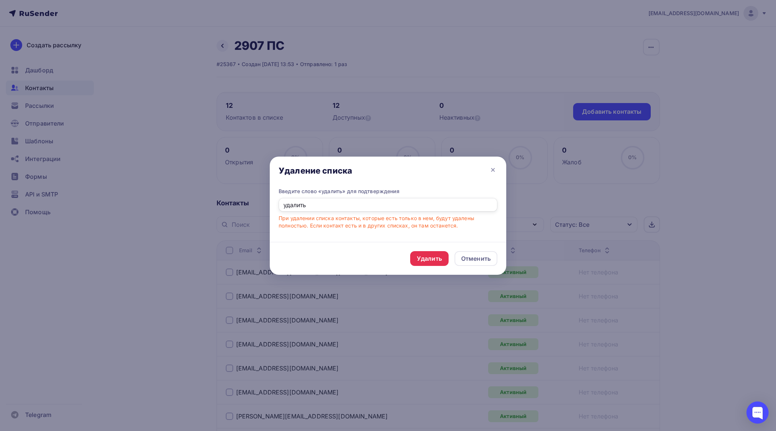
click at [407, 208] on input "удалить" at bounding box center [388, 205] width 219 height 14
click at [443, 260] on div "Удалить" at bounding box center [429, 258] width 38 height 15
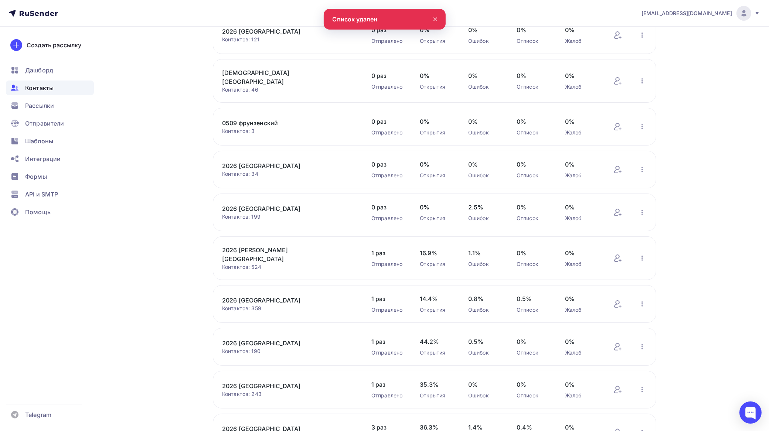
scroll to position [143, 0]
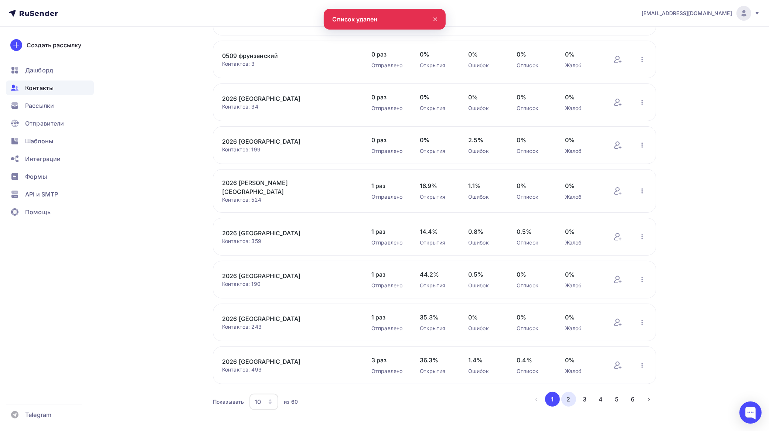
click at [569, 392] on button "2" at bounding box center [569, 399] width 15 height 15
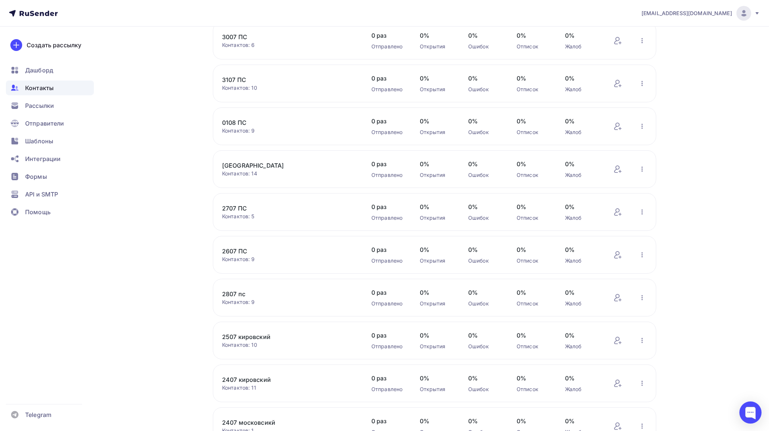
scroll to position [0, 0]
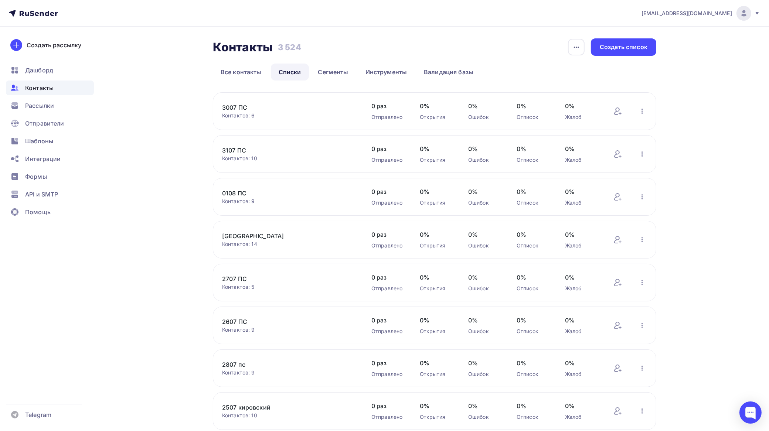
click at [237, 108] on link "3007 ПС" at bounding box center [285, 107] width 126 height 9
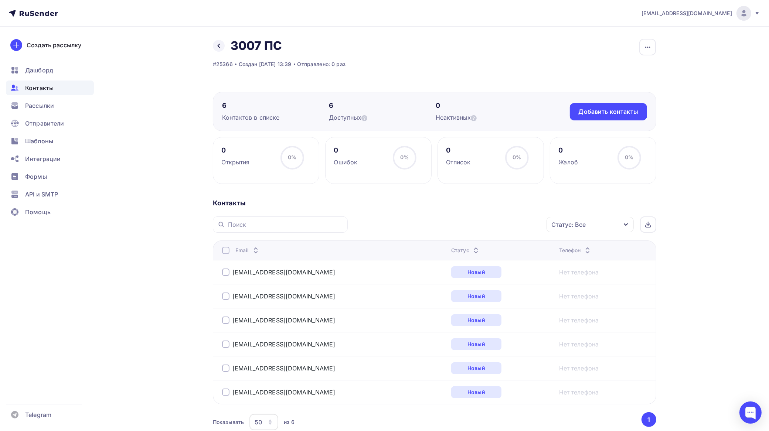
click at [40, 85] on span "Контакты" at bounding box center [39, 88] width 28 height 9
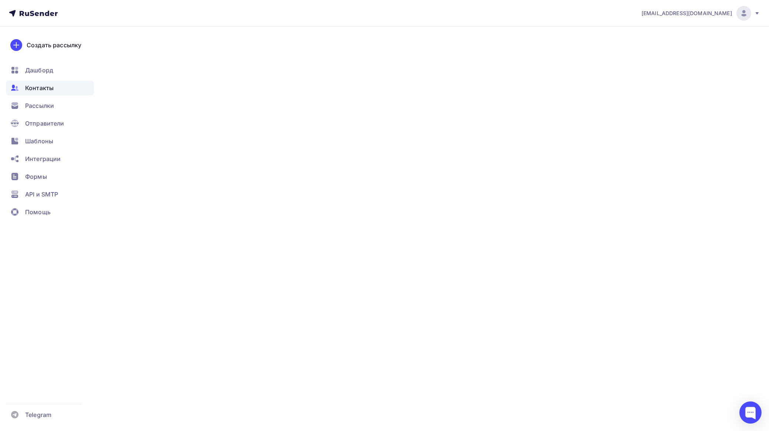
click at [40, 85] on span "Контакты" at bounding box center [39, 88] width 28 height 9
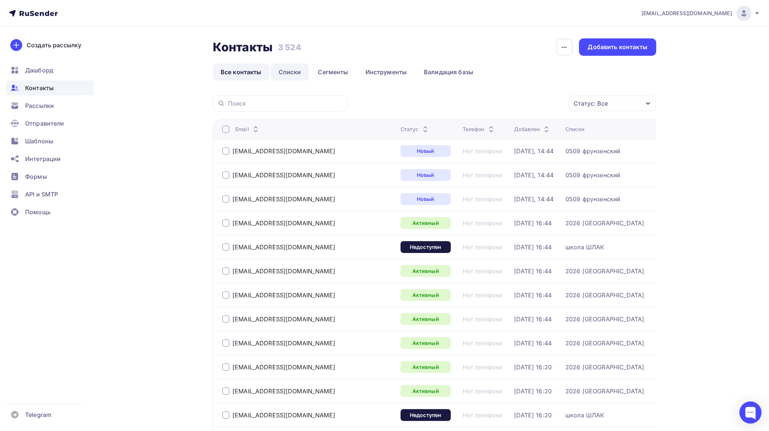
drag, startPoint x: 299, startPoint y: 73, endPoint x: 296, endPoint y: 77, distance: 4.5
click at [299, 73] on link "Списки" at bounding box center [290, 72] width 38 height 17
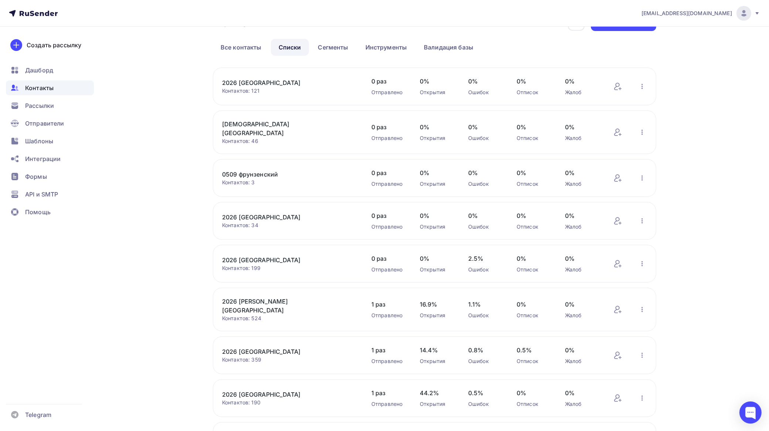
scroll to position [143, 0]
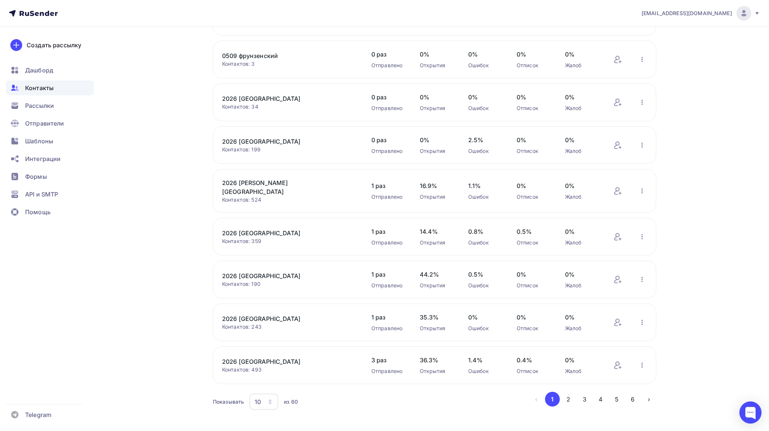
click at [263, 394] on div "10" at bounding box center [264, 402] width 29 height 16
click at [267, 370] on div "100" at bounding box center [293, 369] width 71 height 9
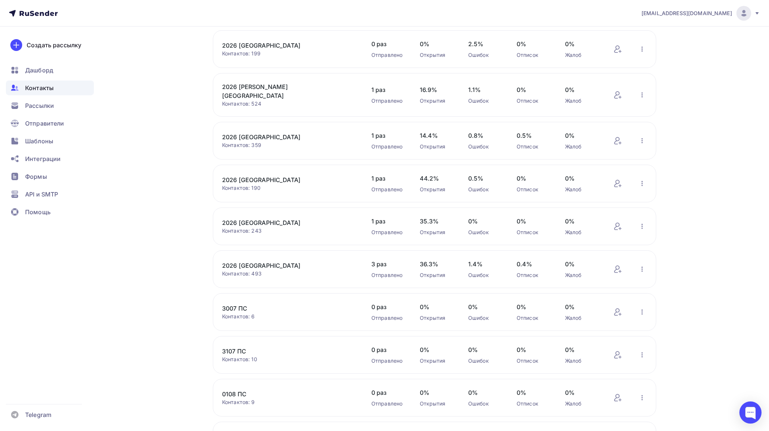
scroll to position [124, 0]
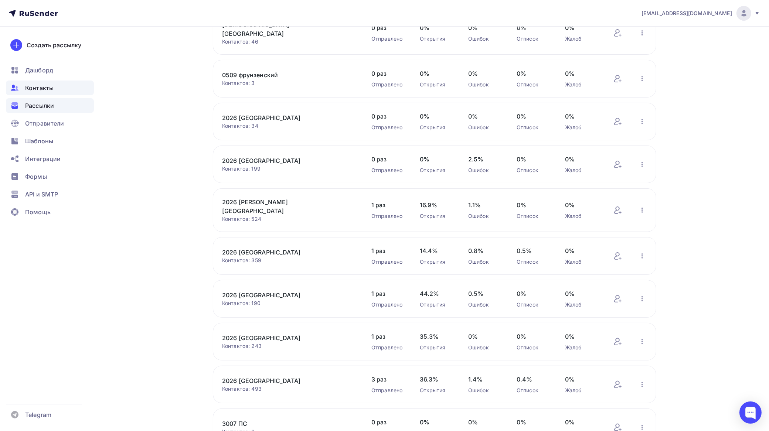
drag, startPoint x: 44, startPoint y: 100, endPoint x: 71, endPoint y: 100, distance: 27.7
click at [44, 101] on div "Рассылки" at bounding box center [50, 105] width 88 height 15
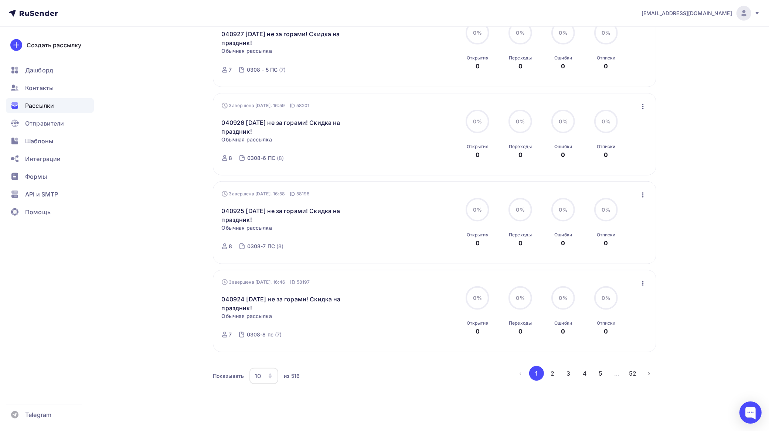
scroll to position [681, 0]
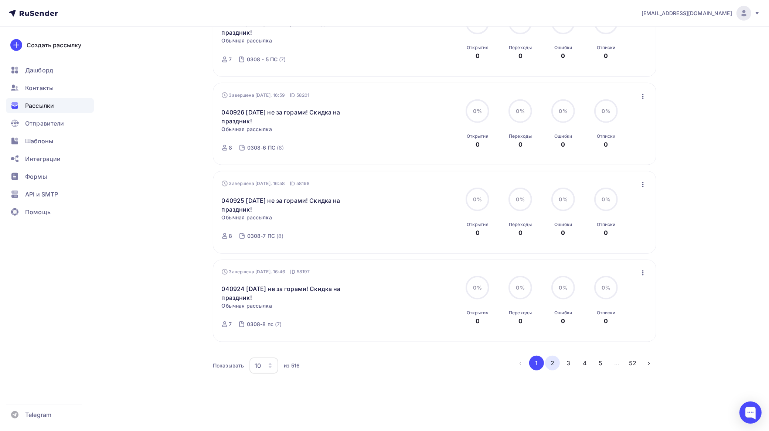
click at [549, 363] on button "2" at bounding box center [552, 363] width 15 height 15
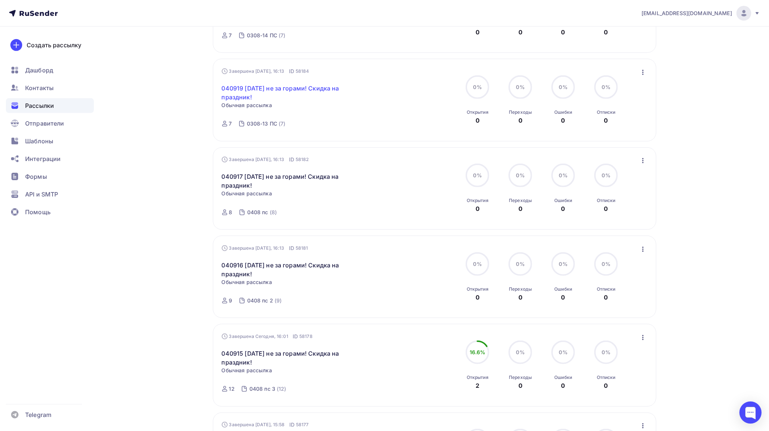
scroll to position [647, 0]
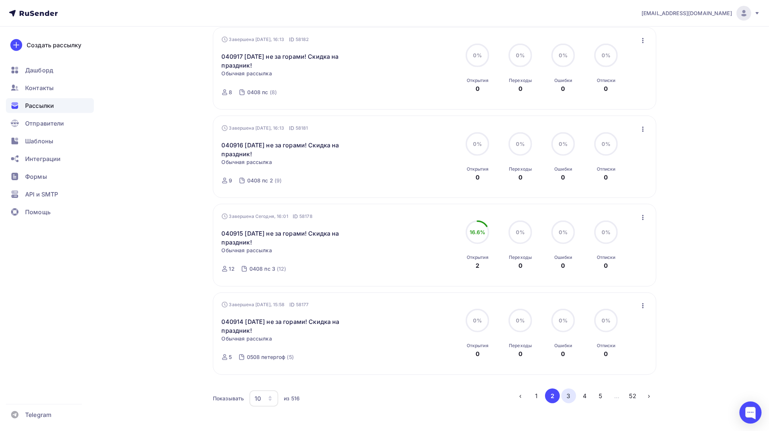
click at [572, 400] on button "3" at bounding box center [569, 396] width 15 height 15
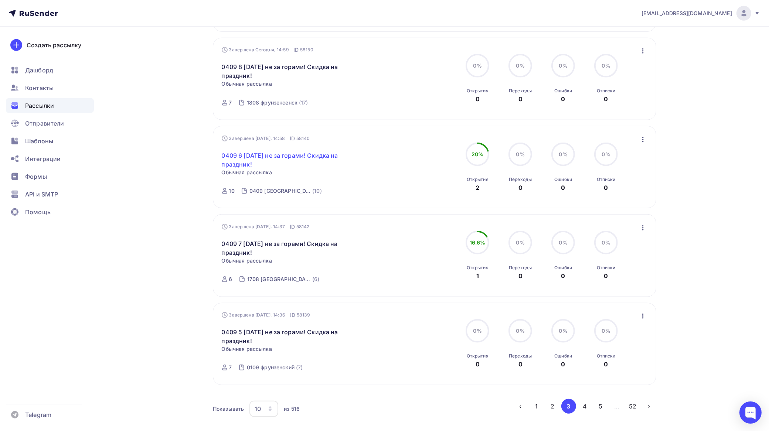
scroll to position [682, 0]
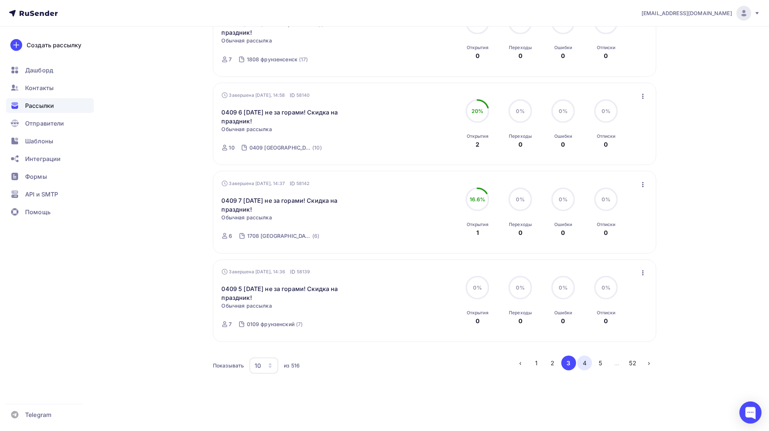
click at [582, 365] on button "4" at bounding box center [584, 363] width 15 height 15
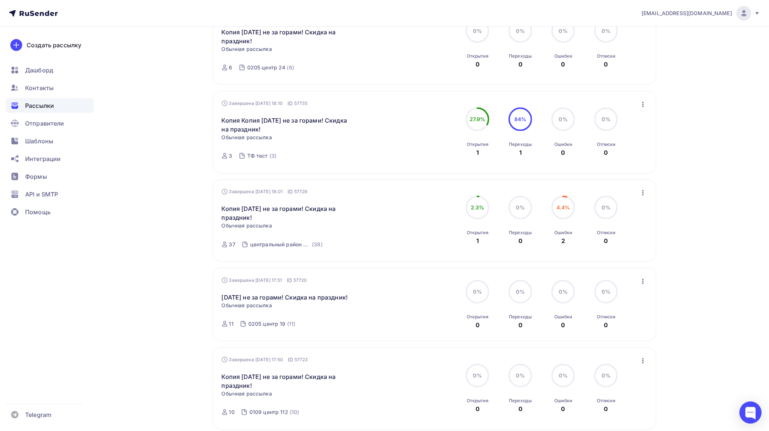
scroll to position [508, 0]
